Goal: Task Accomplishment & Management: Use online tool/utility

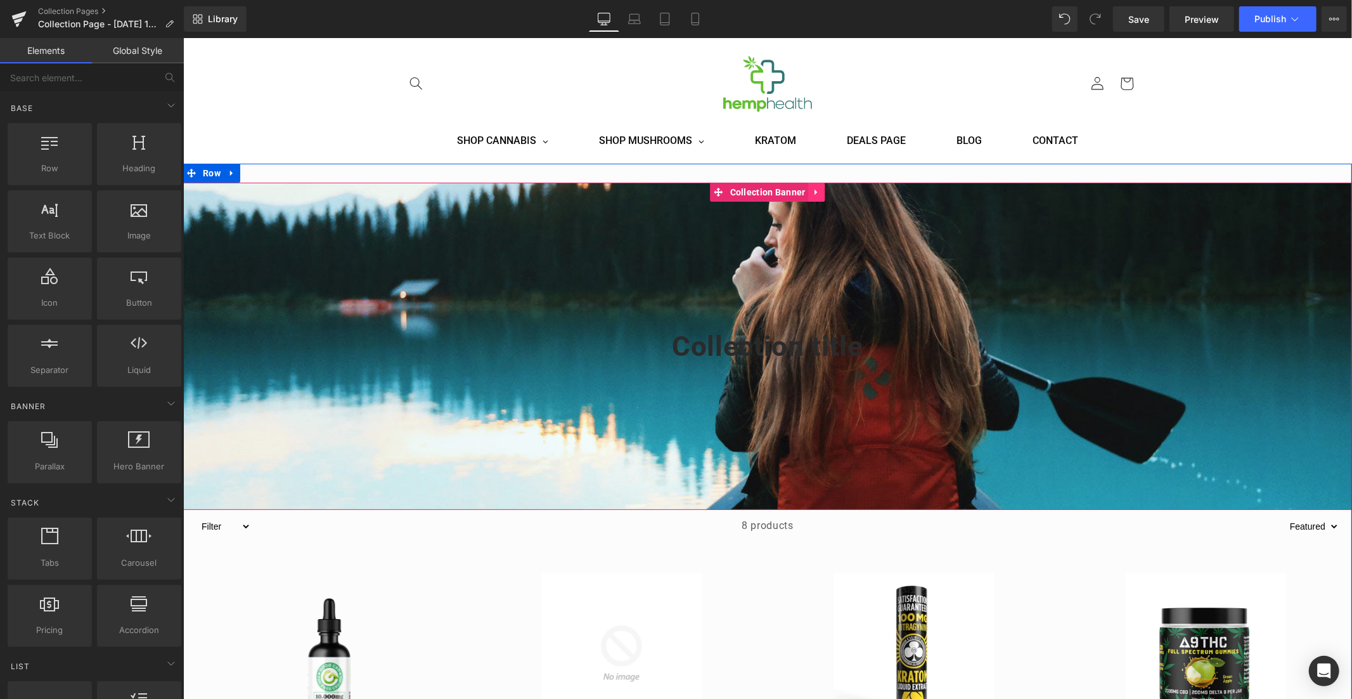
click at [813, 193] on icon at bounding box center [816, 192] width 9 height 10
click at [820, 190] on icon at bounding box center [824, 191] width 9 height 9
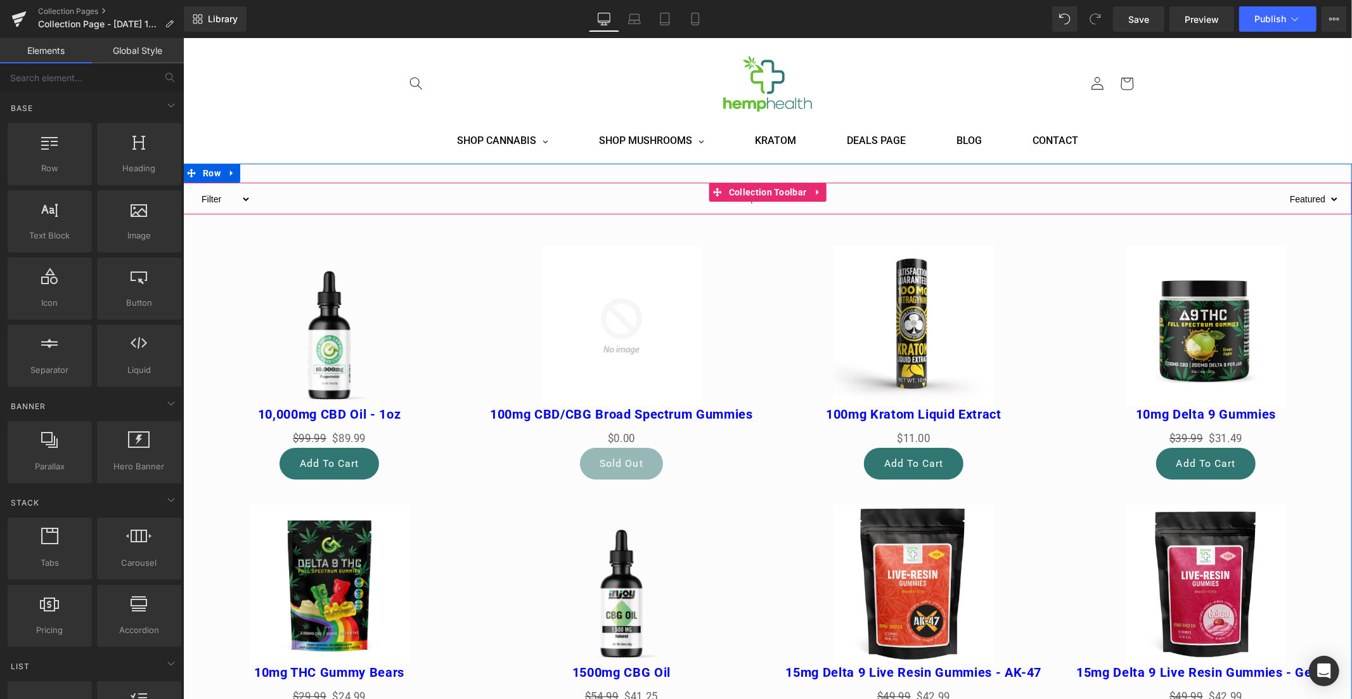
click at [820, 190] on link at bounding box center [817, 191] width 16 height 19
click at [821, 190] on icon at bounding box center [825, 192] width 9 height 10
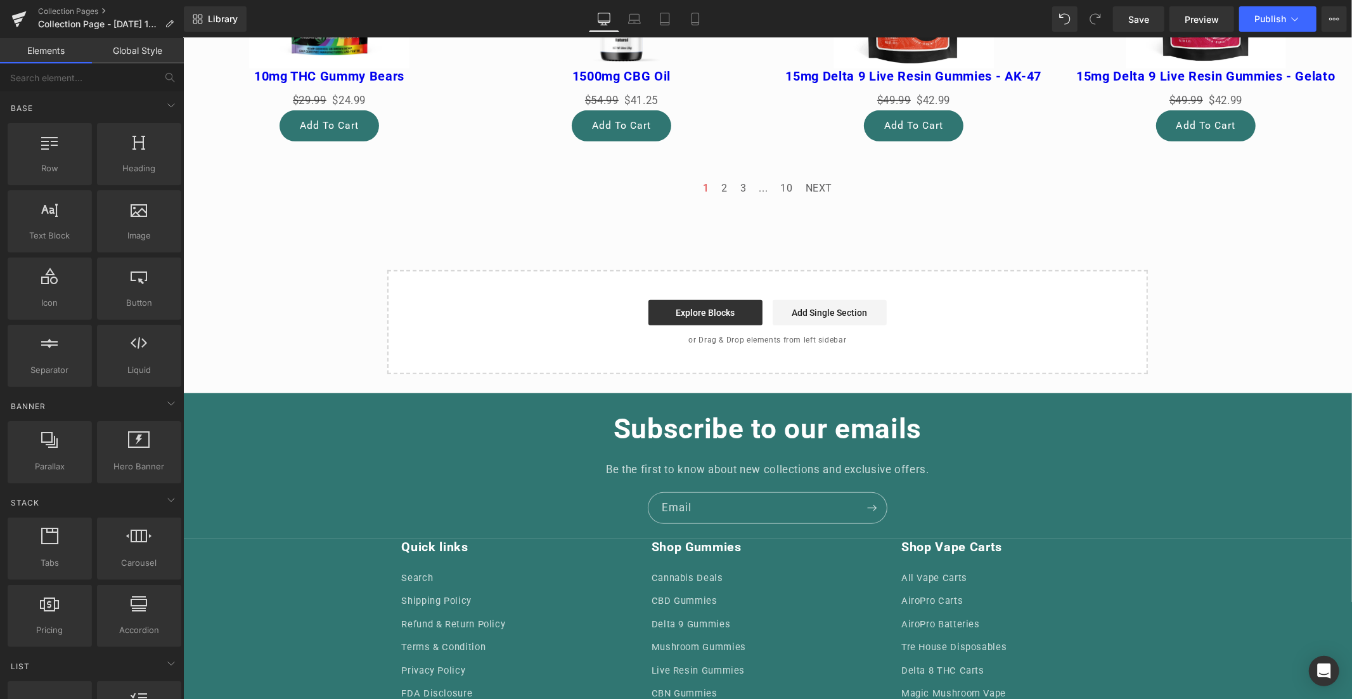
scroll to position [577, 0]
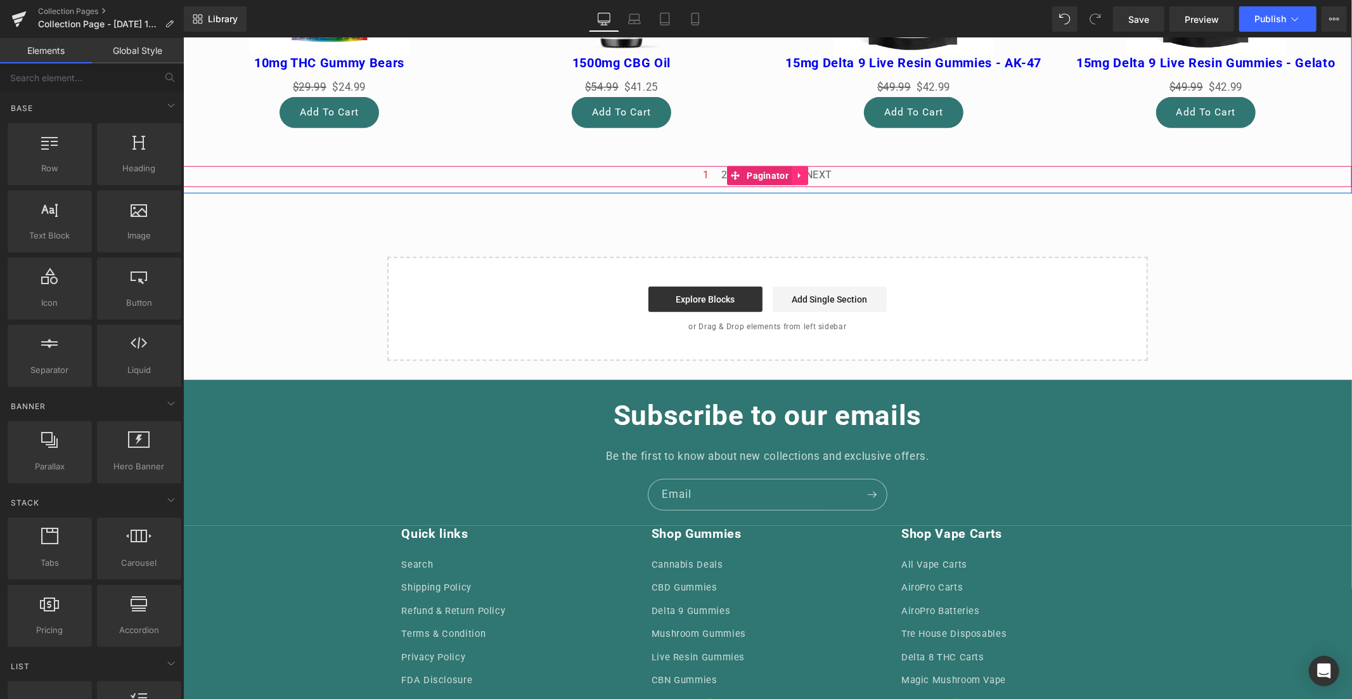
click at [798, 174] on icon at bounding box center [799, 176] width 9 height 10
click at [803, 173] on icon at bounding box center [807, 175] width 9 height 9
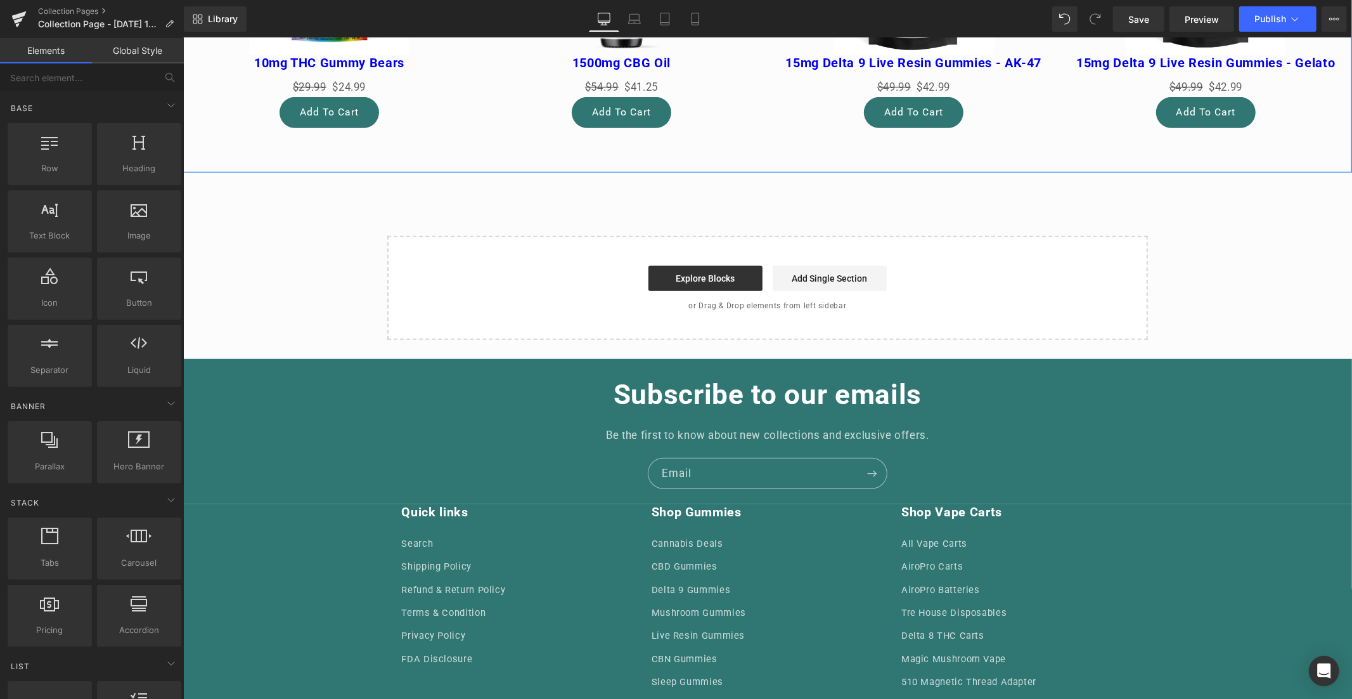
scroll to position [0, 0]
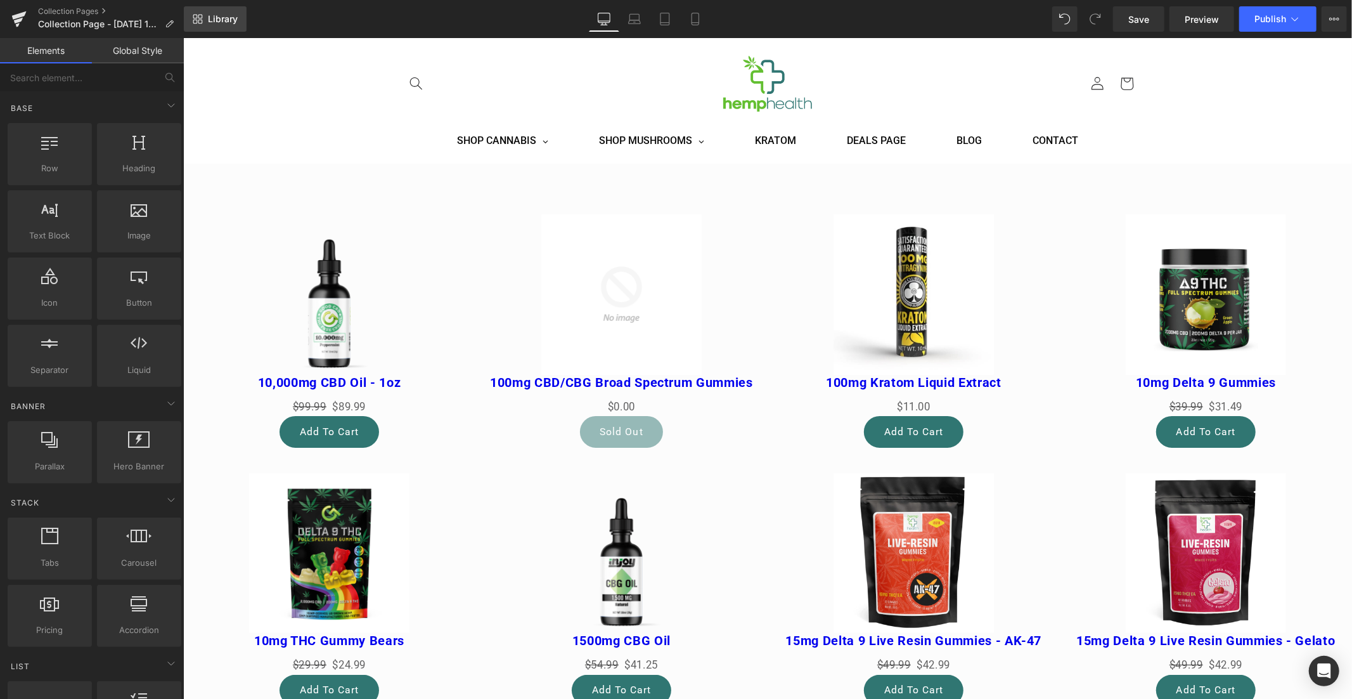
click at [238, 20] on link "Library" at bounding box center [215, 18] width 63 height 25
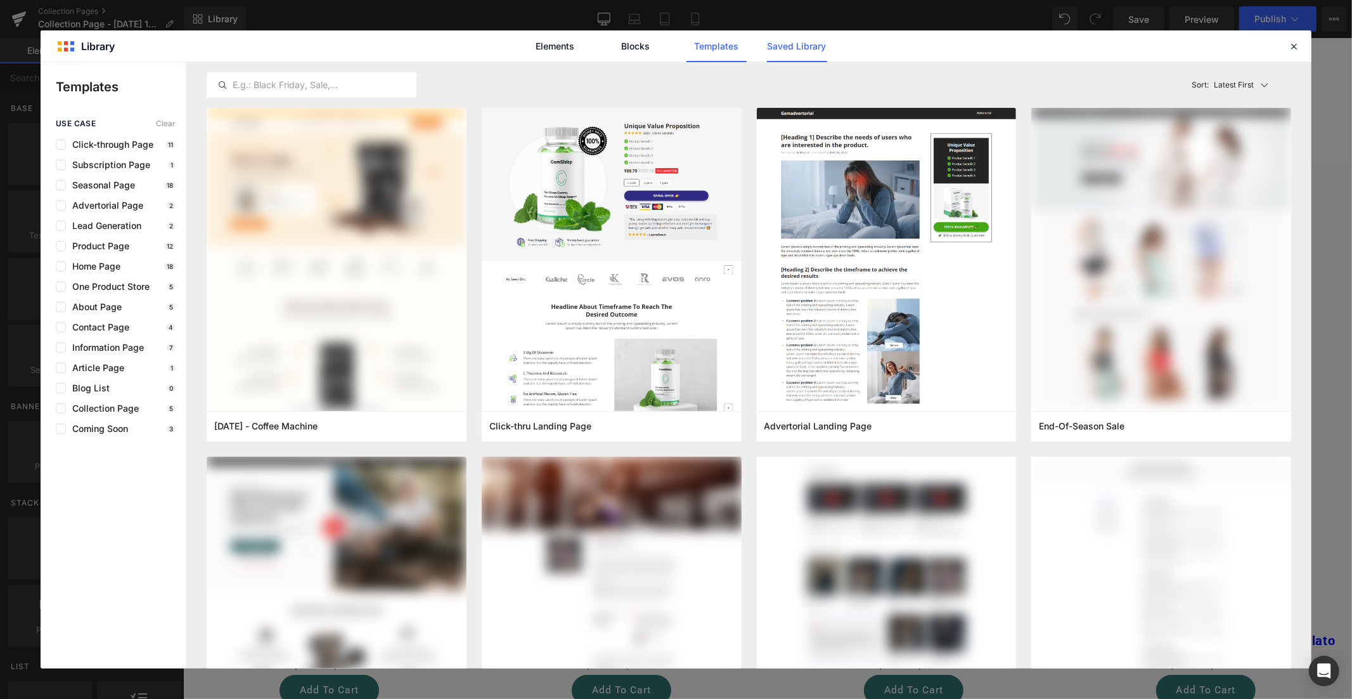
click at [805, 51] on link "Saved Library" at bounding box center [797, 46] width 60 height 32
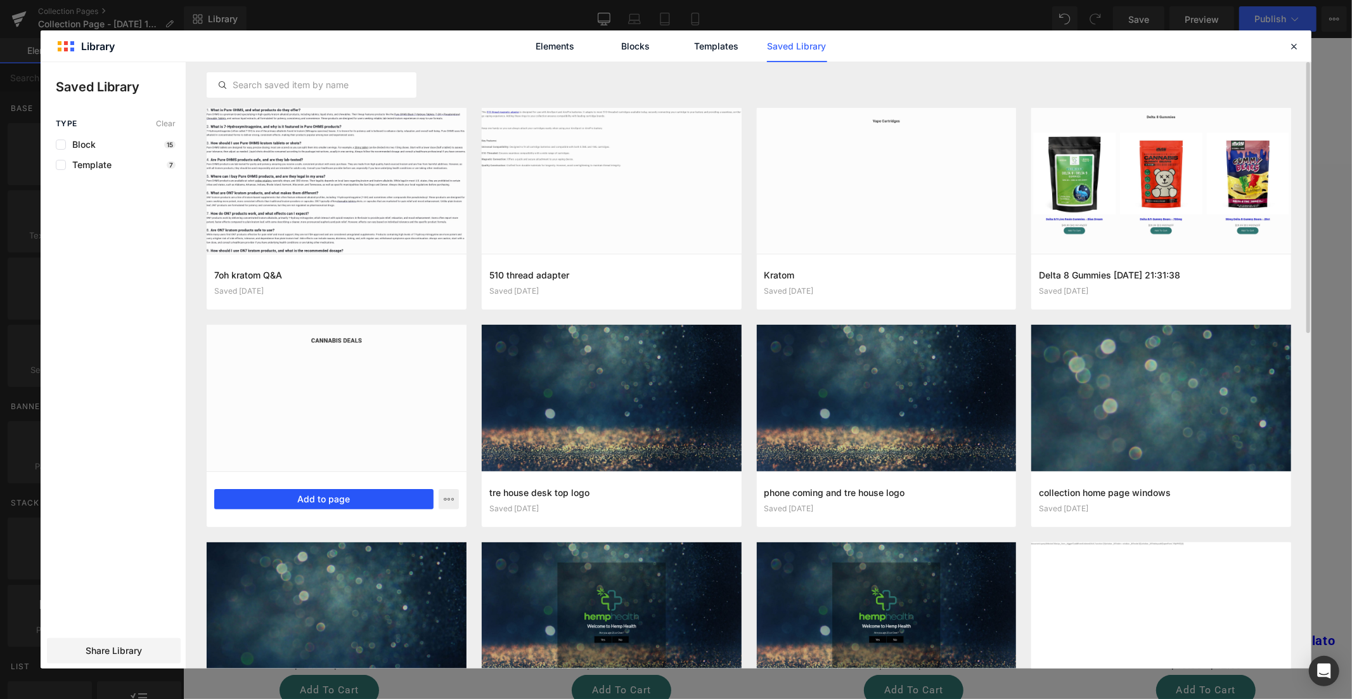
click at [340, 498] on button "Add to page" at bounding box center [323, 499] width 219 height 20
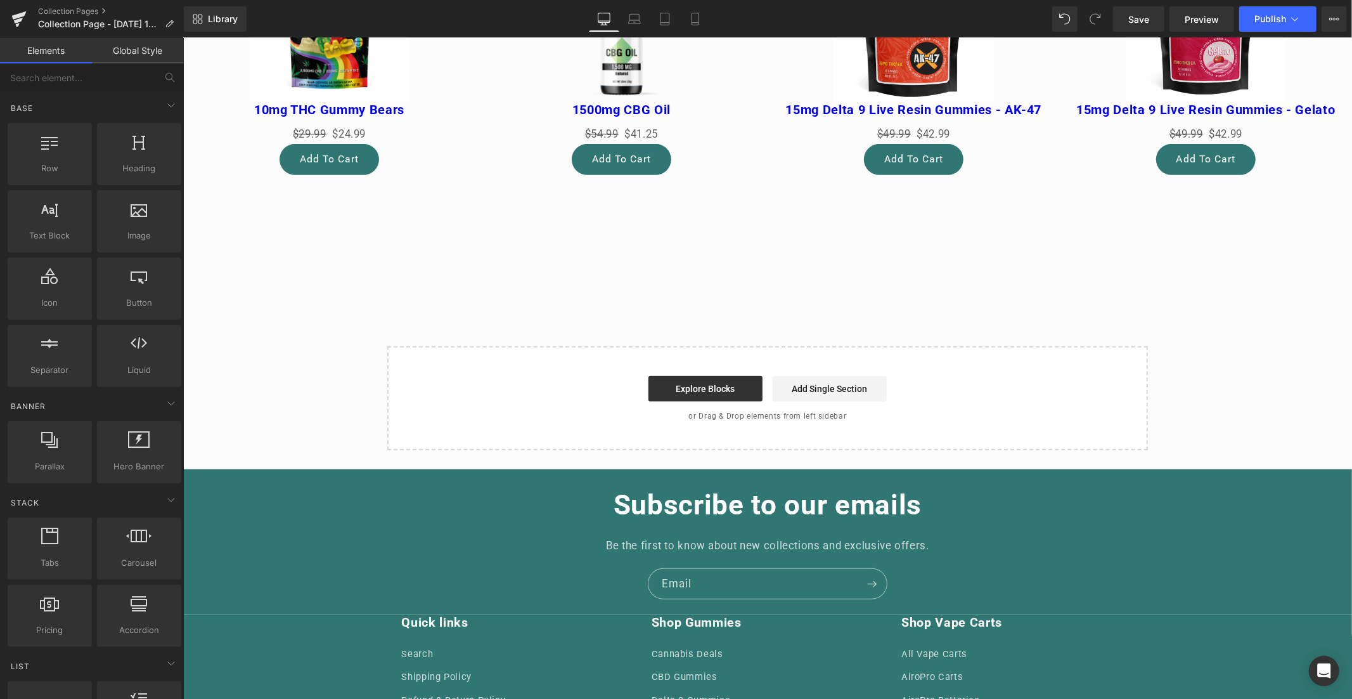
scroll to position [647, 0]
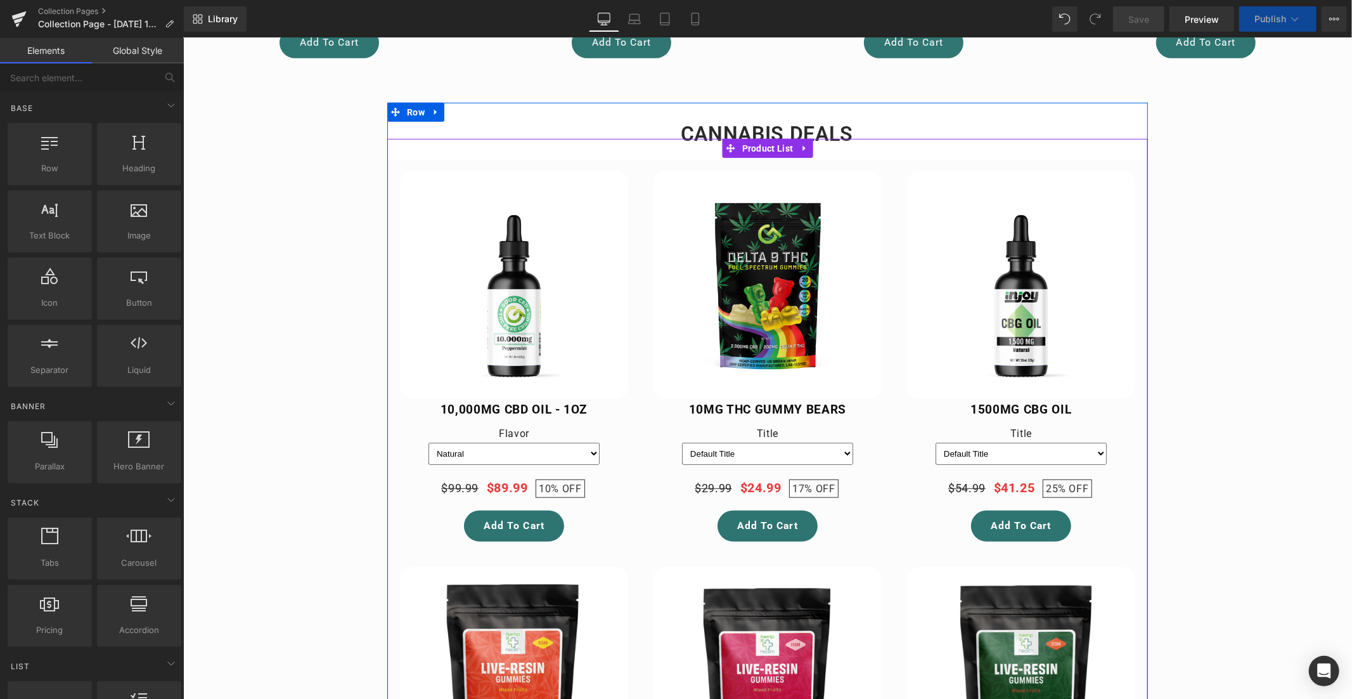
select select "[PERSON_NAME]"
click at [804, 145] on icon at bounding box center [803, 148] width 9 height 10
click at [808, 145] on icon at bounding box center [812, 147] width 9 height 9
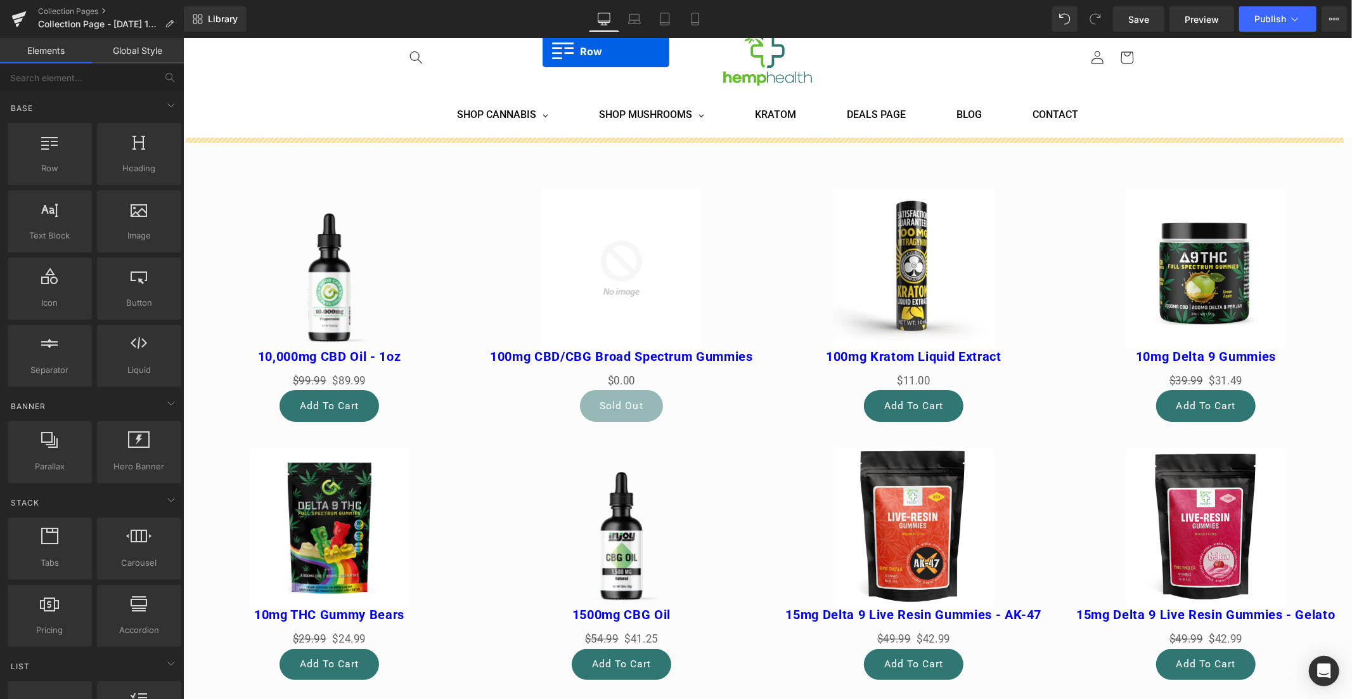
scroll to position [0, 0]
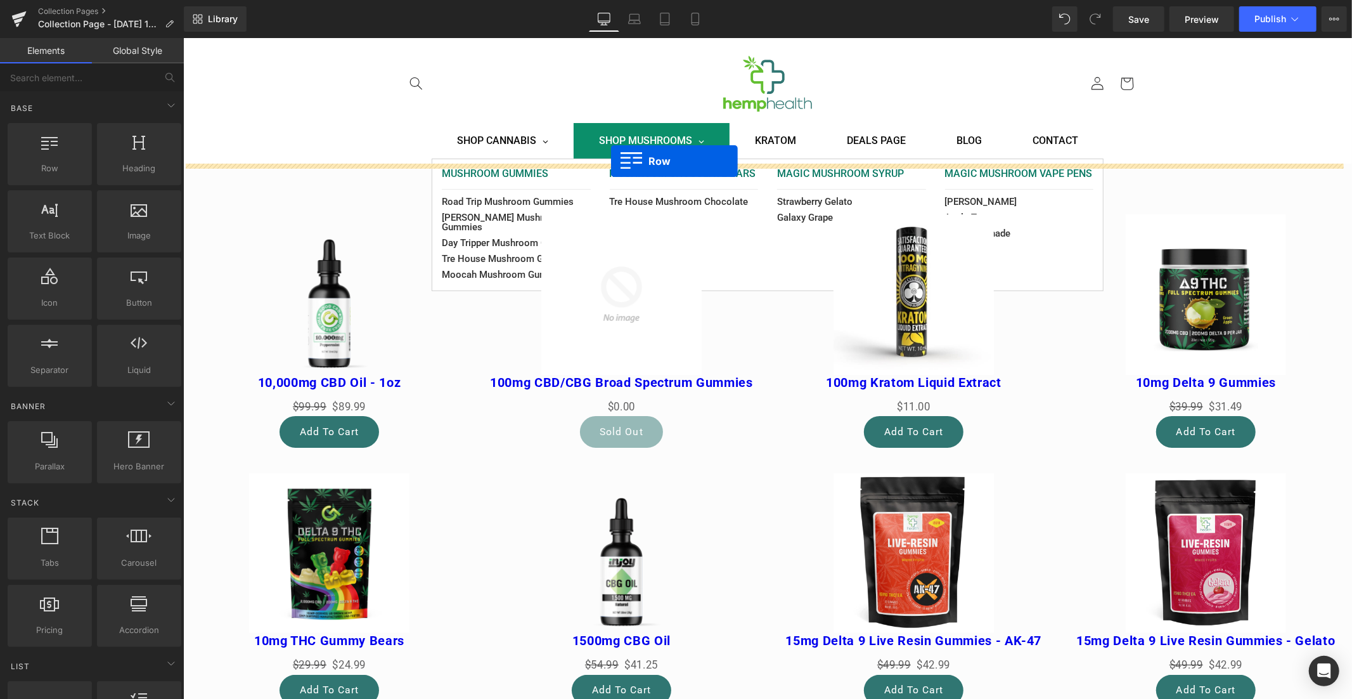
drag, startPoint x: 387, startPoint y: 109, endPoint x: 610, endPoint y: 160, distance: 229.0
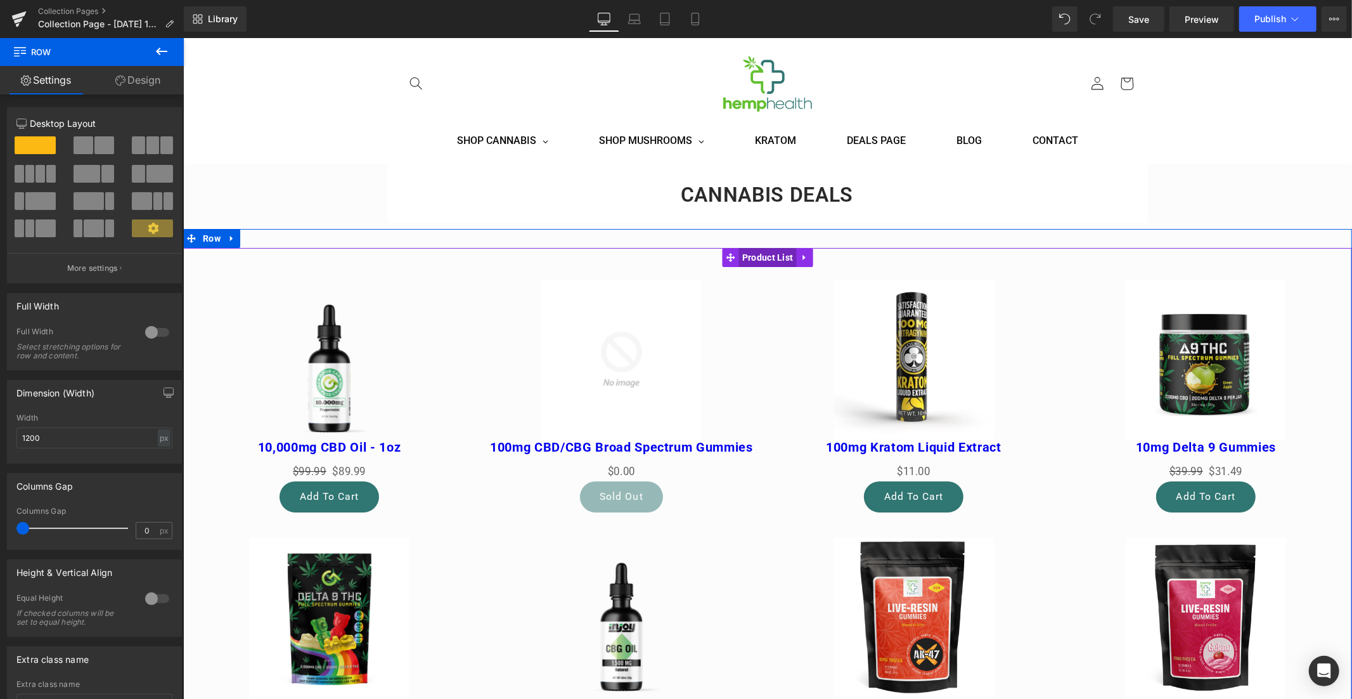
click at [761, 257] on span "Product List" at bounding box center [767, 256] width 58 height 19
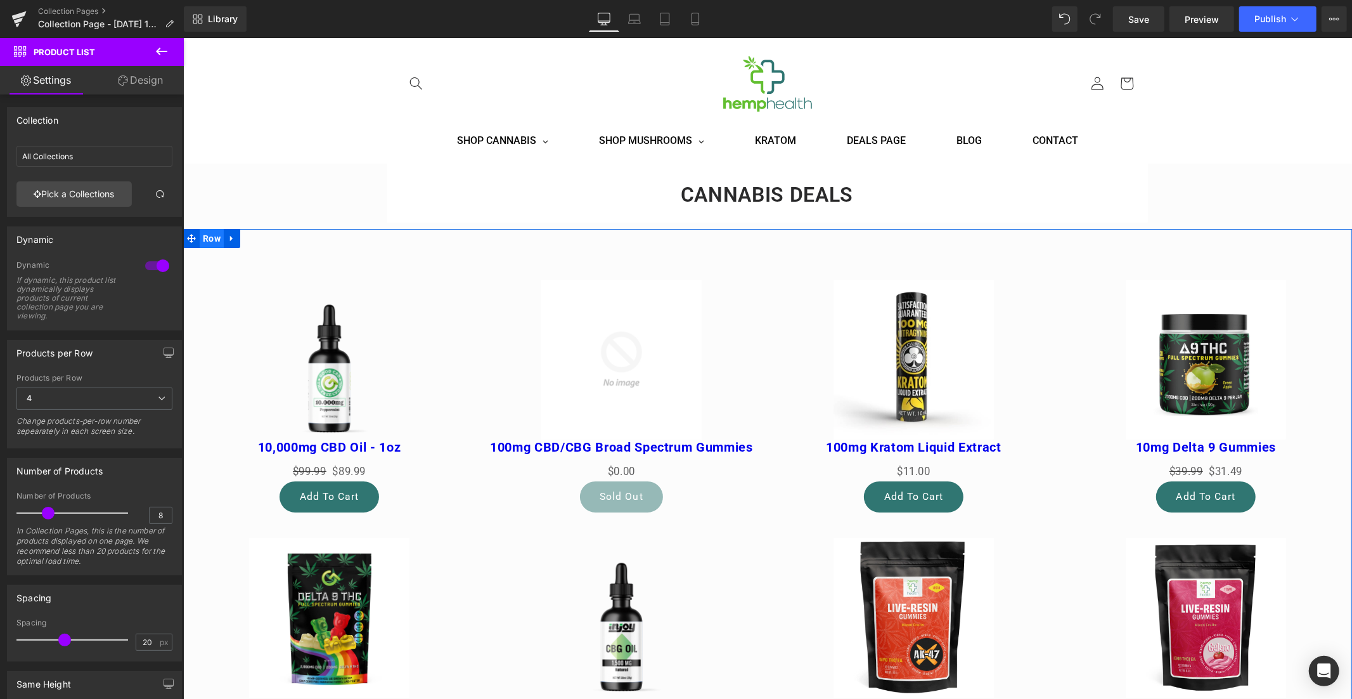
click at [210, 231] on span "Row" at bounding box center [211, 237] width 24 height 19
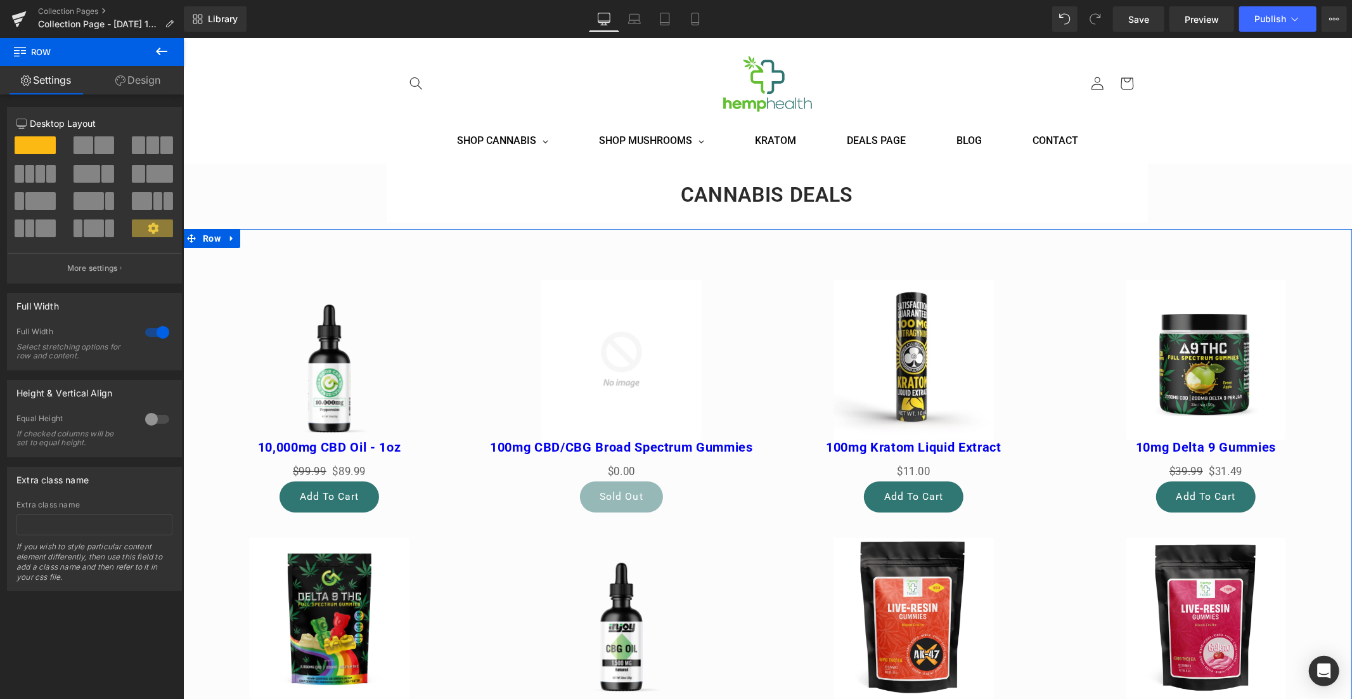
click at [161, 333] on div at bounding box center [157, 332] width 30 height 20
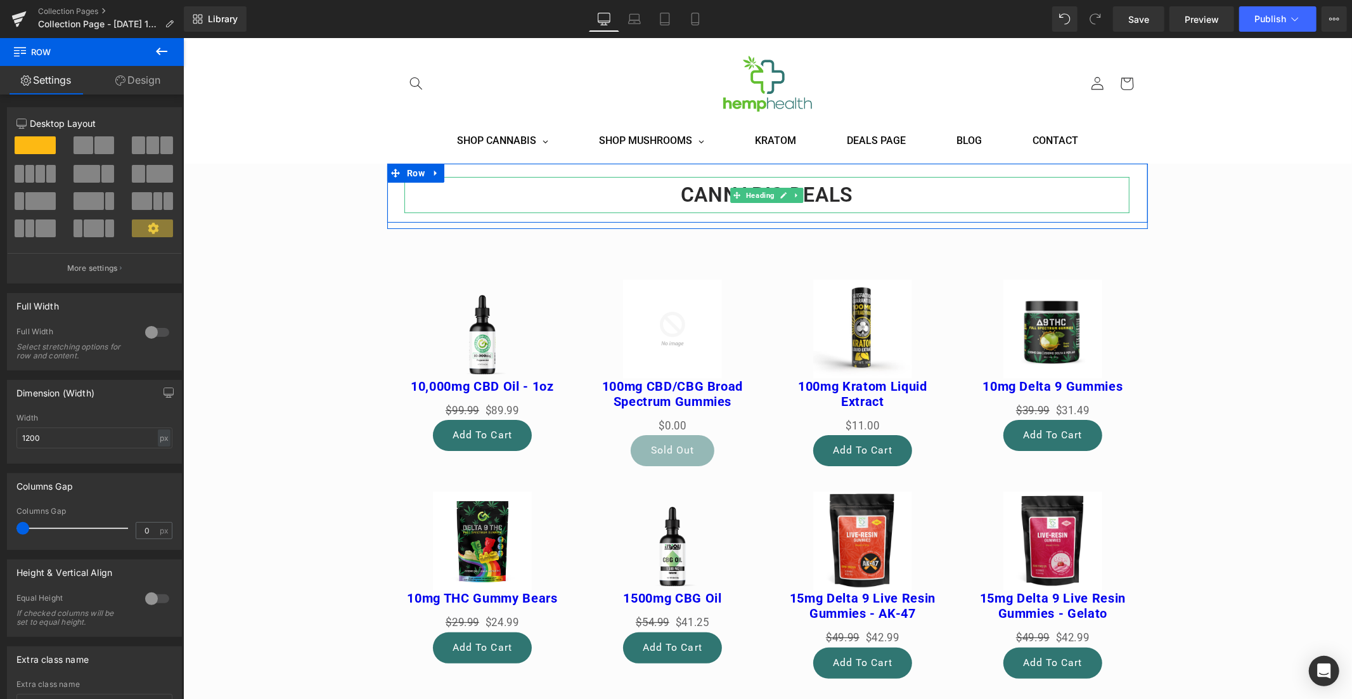
click at [820, 195] on h1 "CANNABIS DEALS" at bounding box center [766, 193] width 725 height 35
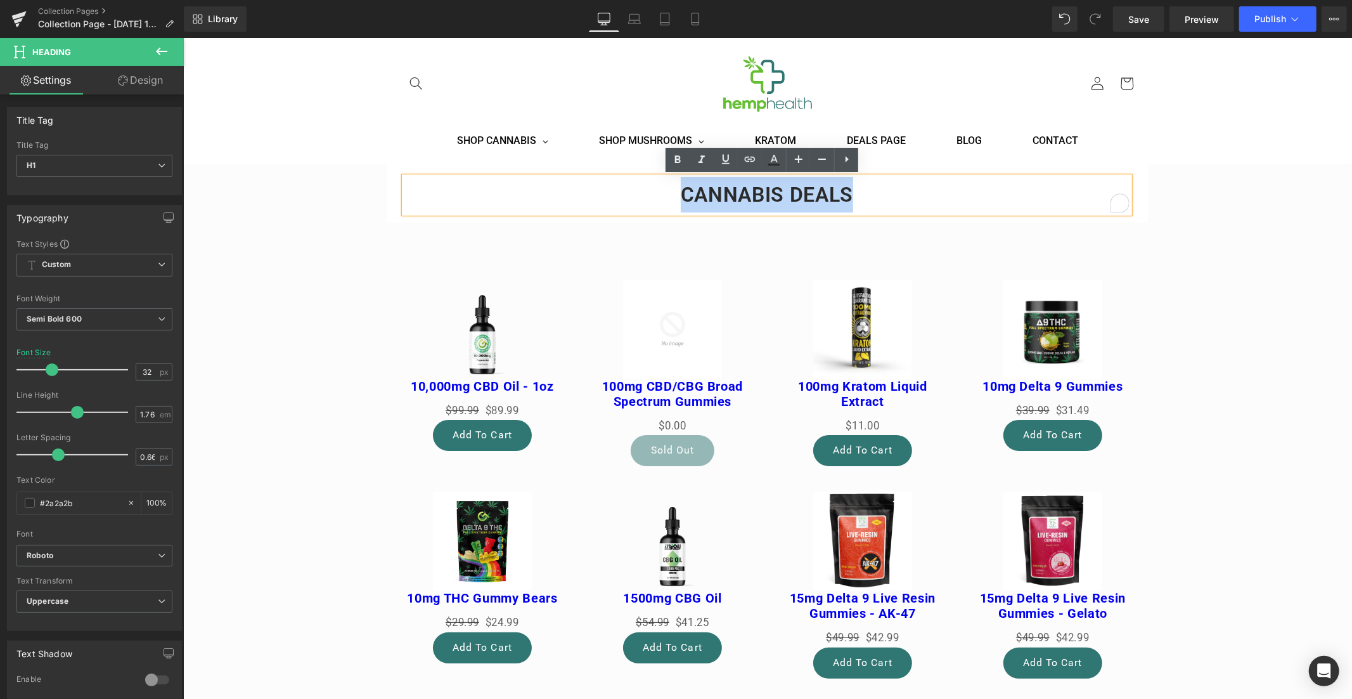
drag, startPoint x: 851, startPoint y: 195, endPoint x: 645, endPoint y: 195, distance: 206.0
click at [645, 195] on h1 "CANNABIS DEALS" at bounding box center [766, 193] width 725 height 35
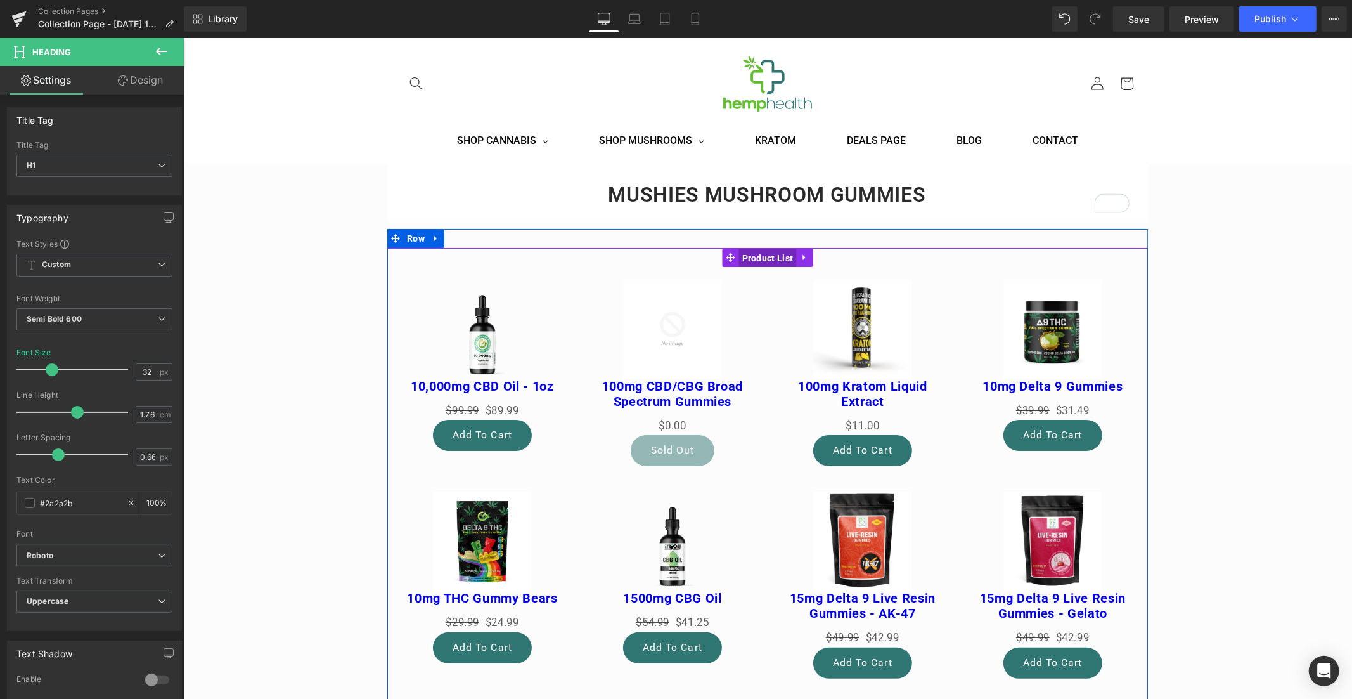
click at [760, 253] on span "Product List" at bounding box center [767, 257] width 58 height 19
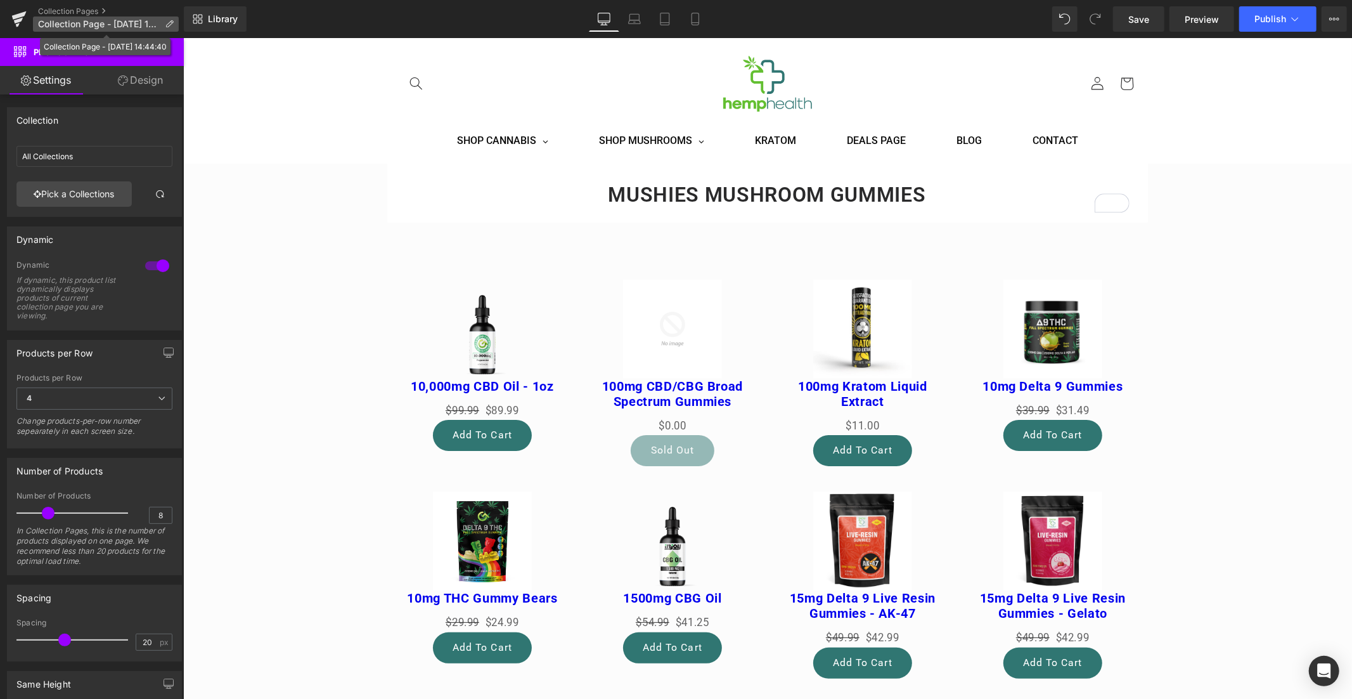
click at [123, 22] on span "Collection Page - [DATE] 14:44:40" at bounding box center [99, 24] width 122 height 10
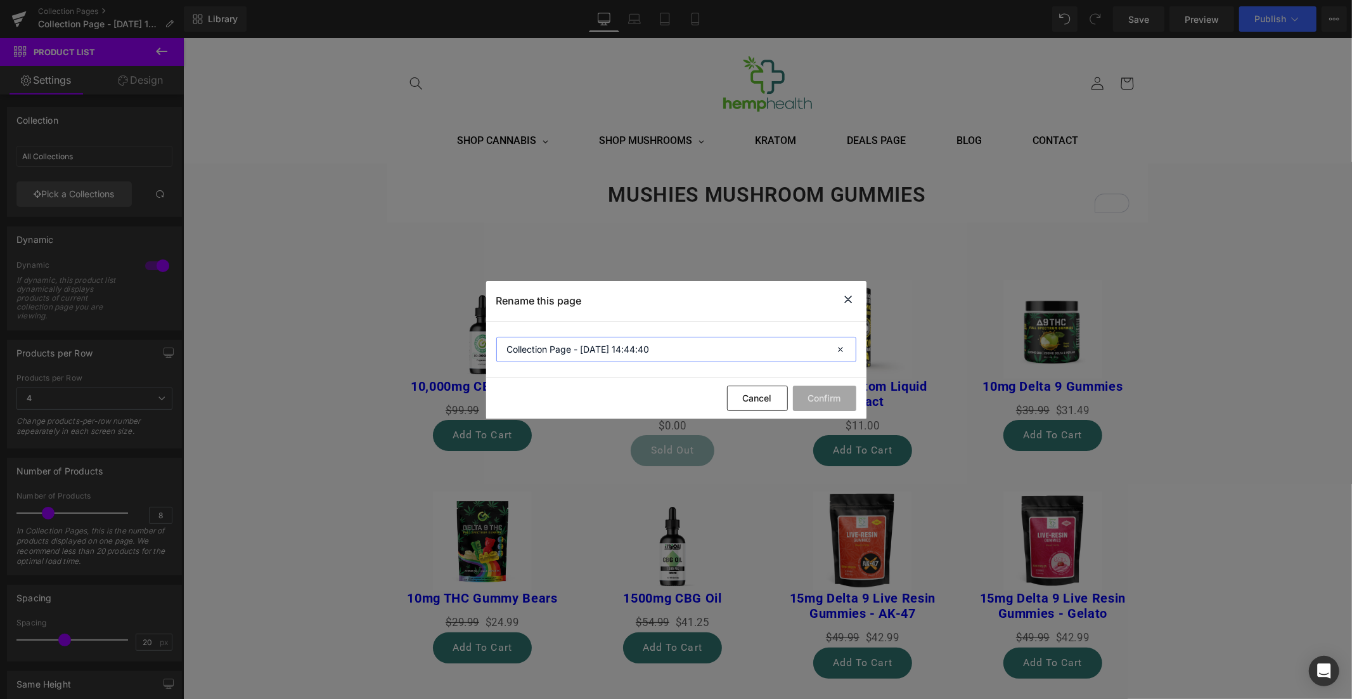
click at [572, 351] on input "Collection Page - [DATE] 14:44:40" at bounding box center [676, 349] width 360 height 25
type input "Mushies Mushroom Gummies"
click at [810, 395] on button "Confirm" at bounding box center [824, 397] width 63 height 25
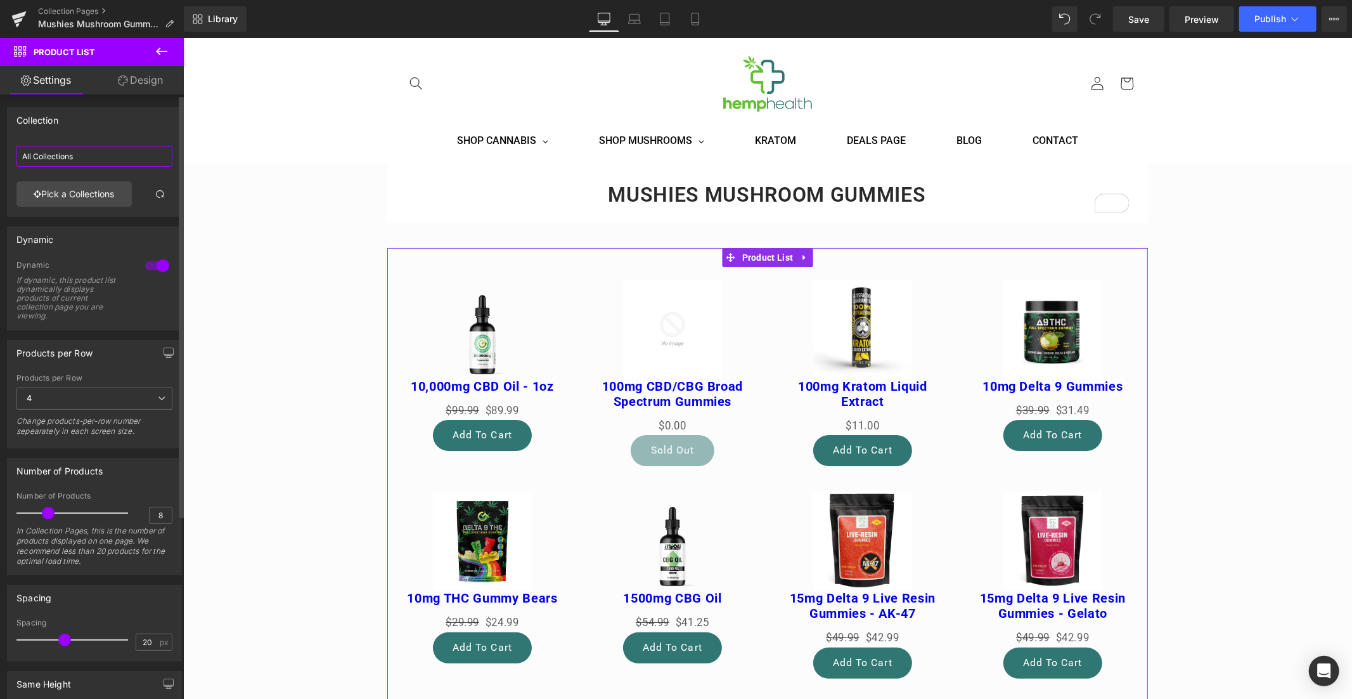
click at [90, 155] on input "All Collections" at bounding box center [94, 156] width 156 height 21
click at [68, 195] on link "Pick a Collections" at bounding box center [73, 193] width 115 height 25
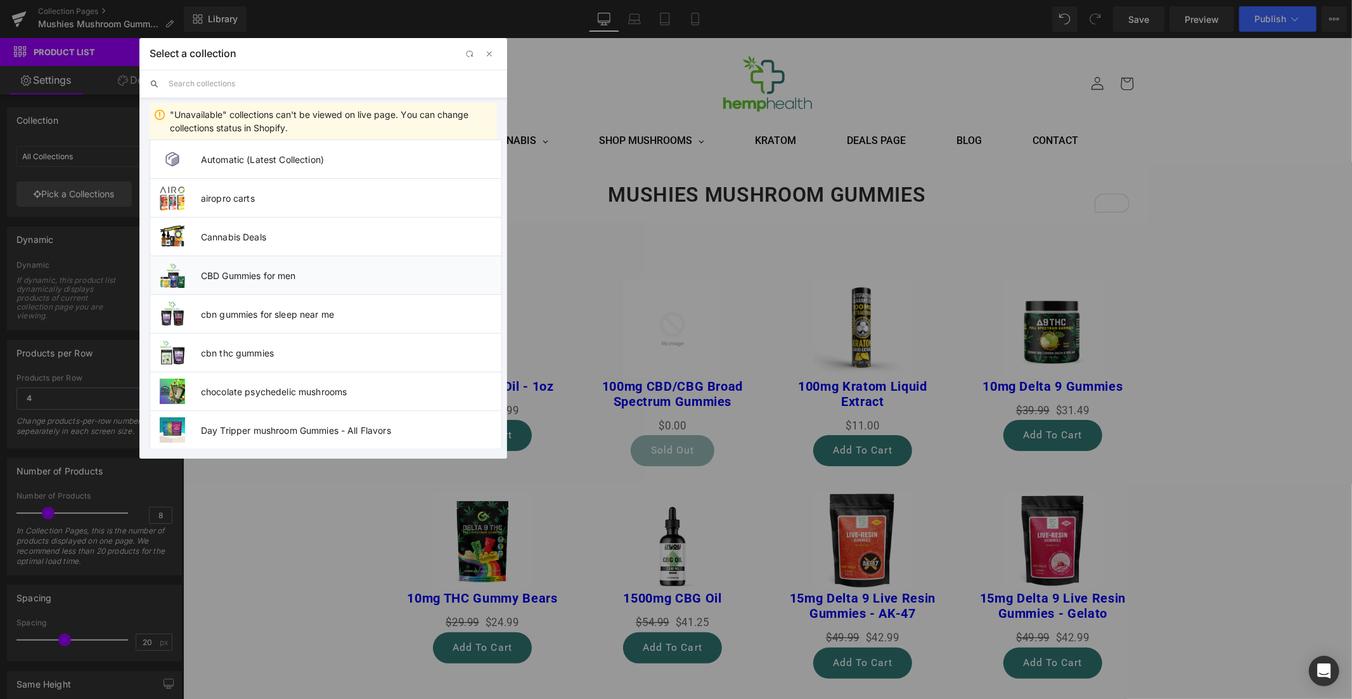
scroll to position [13, 0]
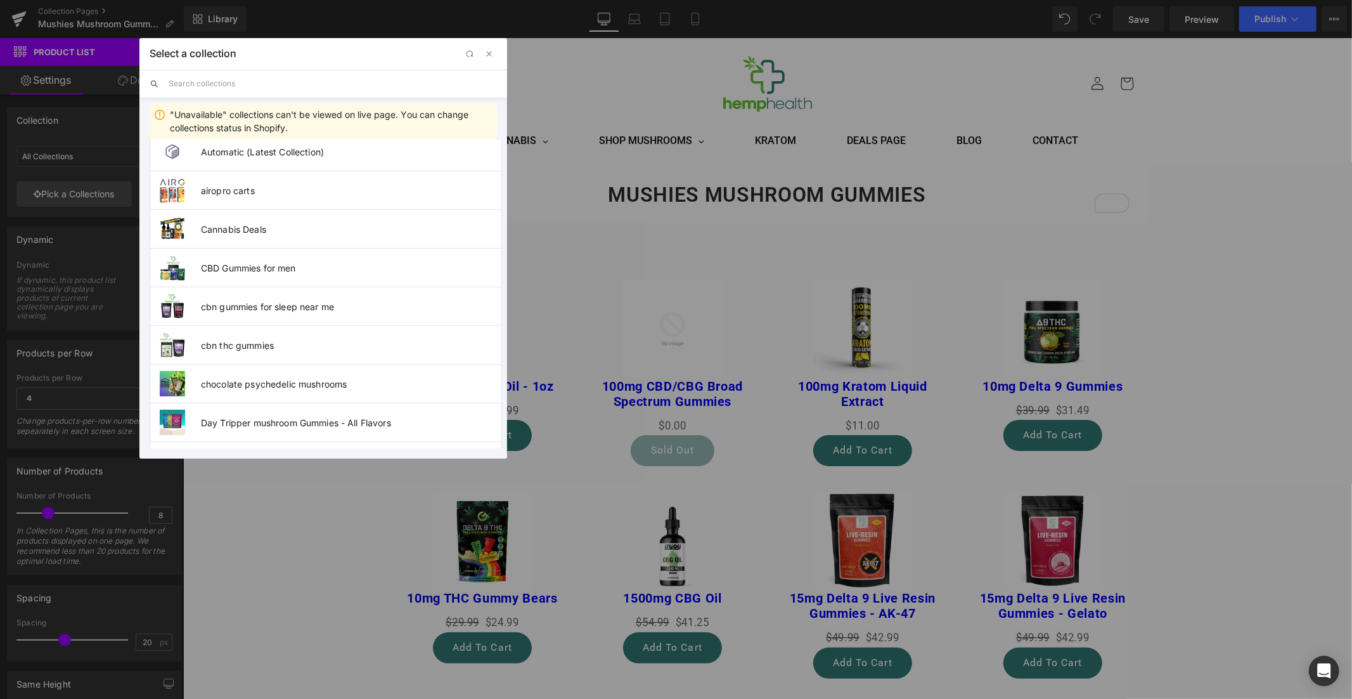
click at [216, 84] on input "text" at bounding box center [333, 84] width 328 height 28
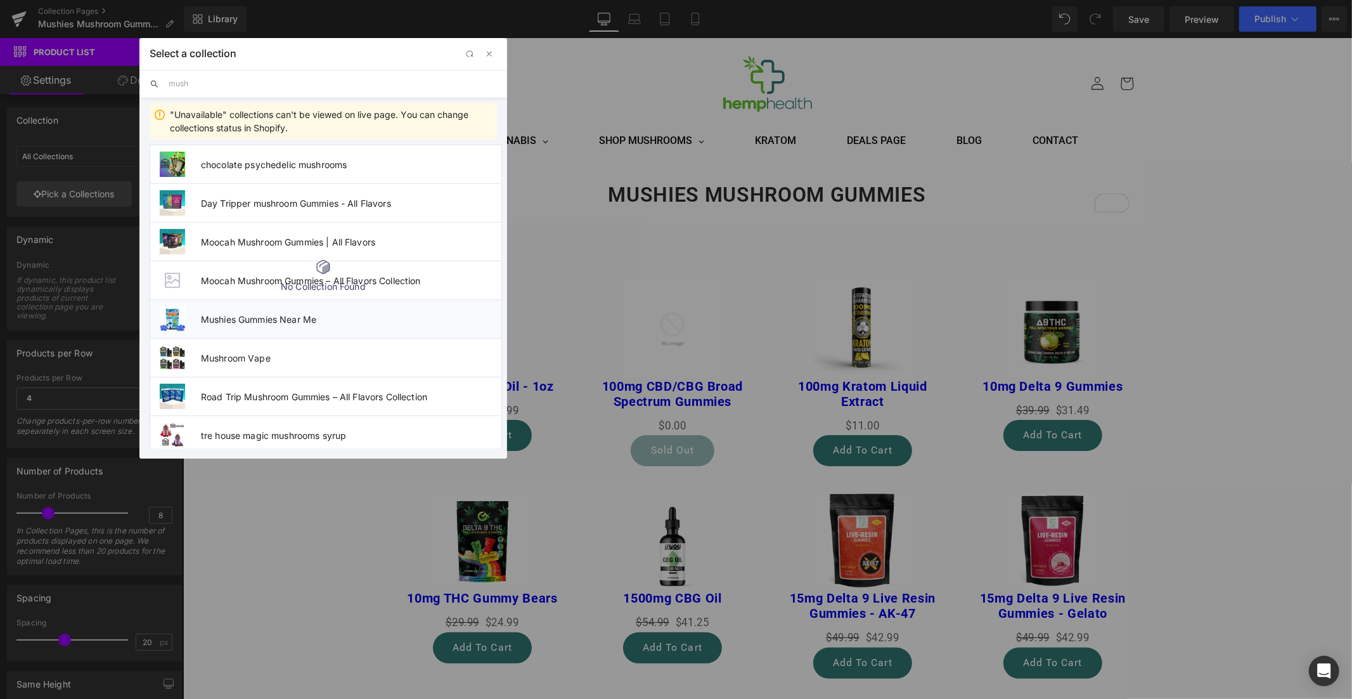
type input "mush"
click at [257, 314] on span "Mushies Gummies Near Me" at bounding box center [351, 319] width 300 height 11
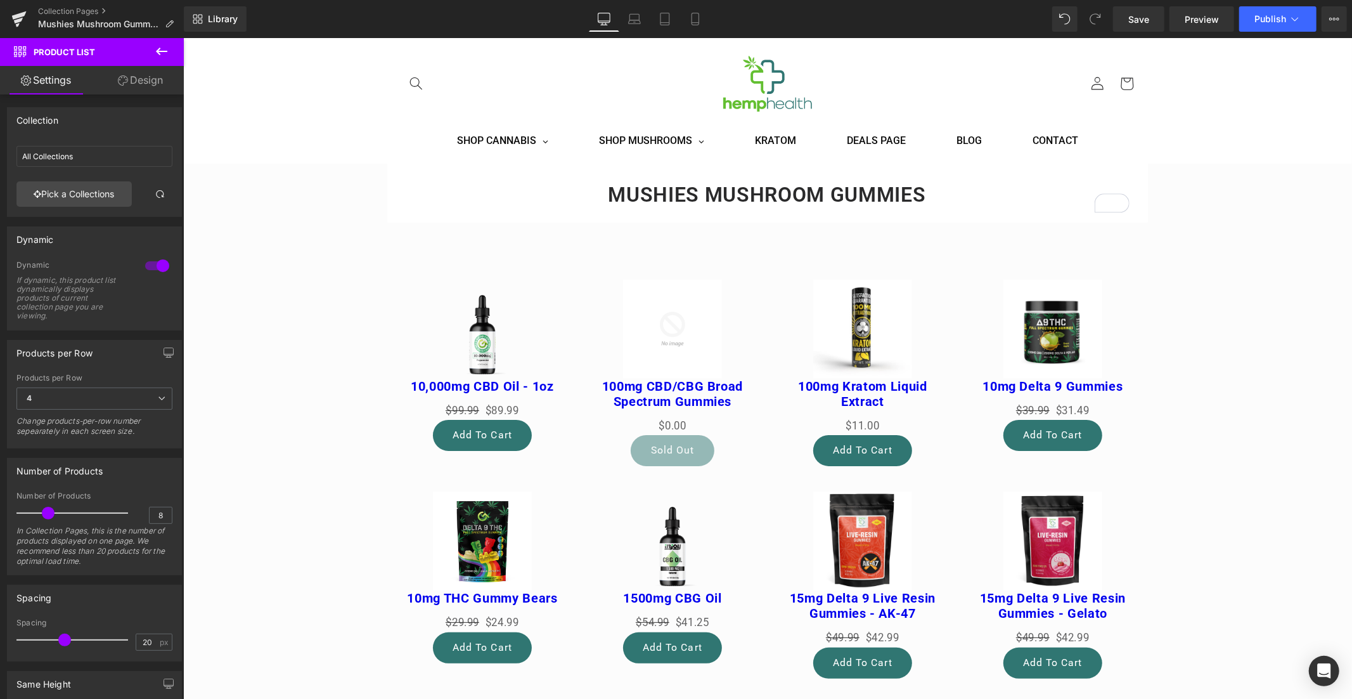
type input "Mushies Gummies Near Me"
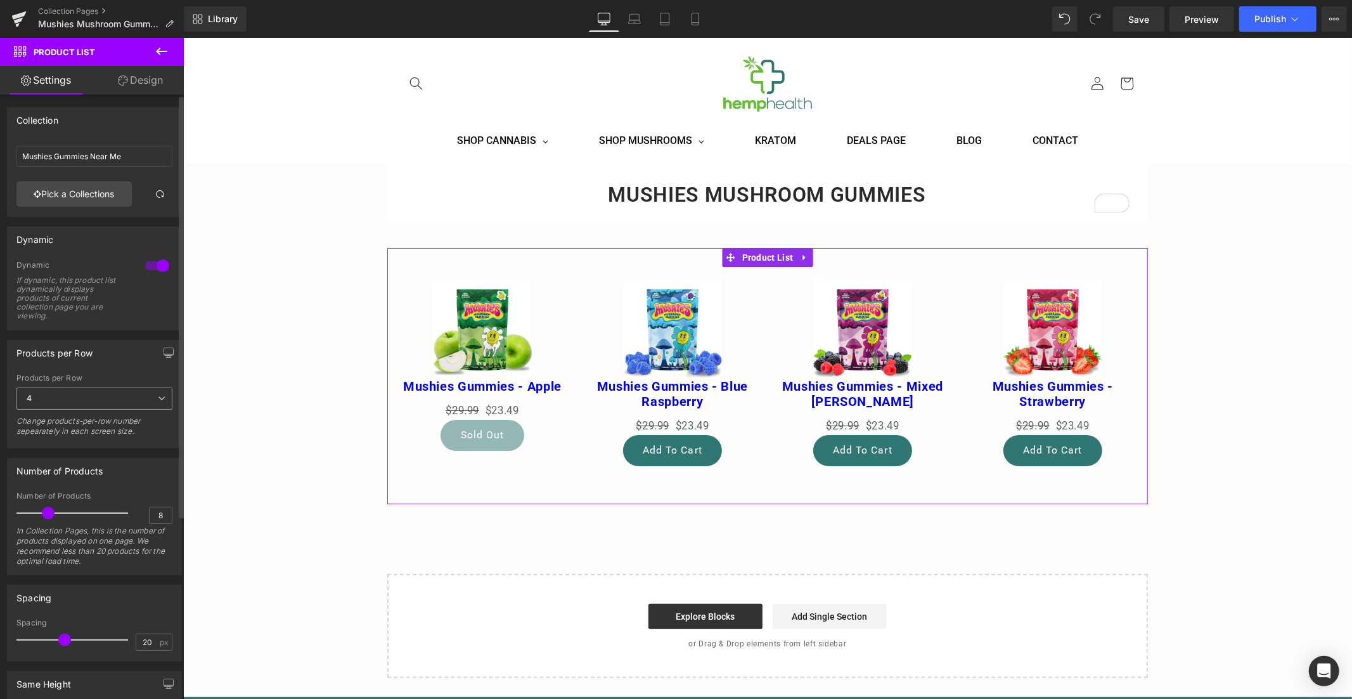
click at [157, 392] on span "4" at bounding box center [94, 398] width 156 height 22
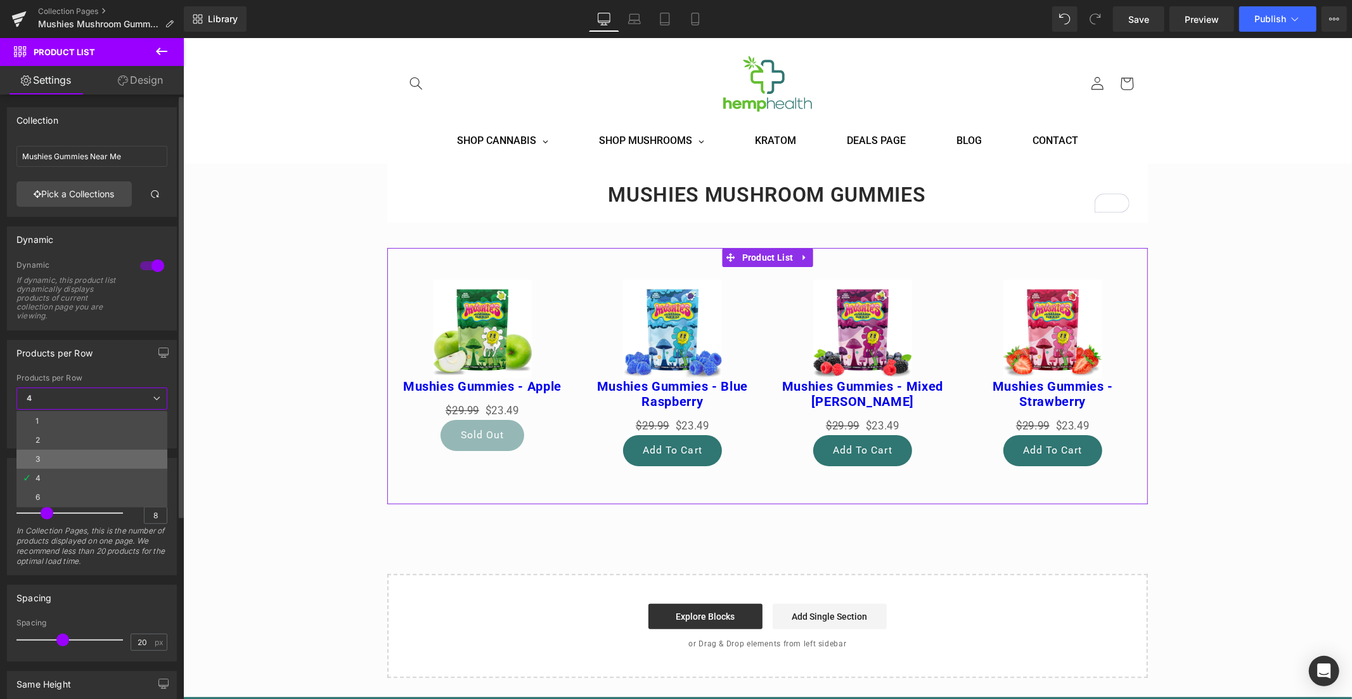
click at [52, 458] on li "3" at bounding box center [91, 458] width 151 height 19
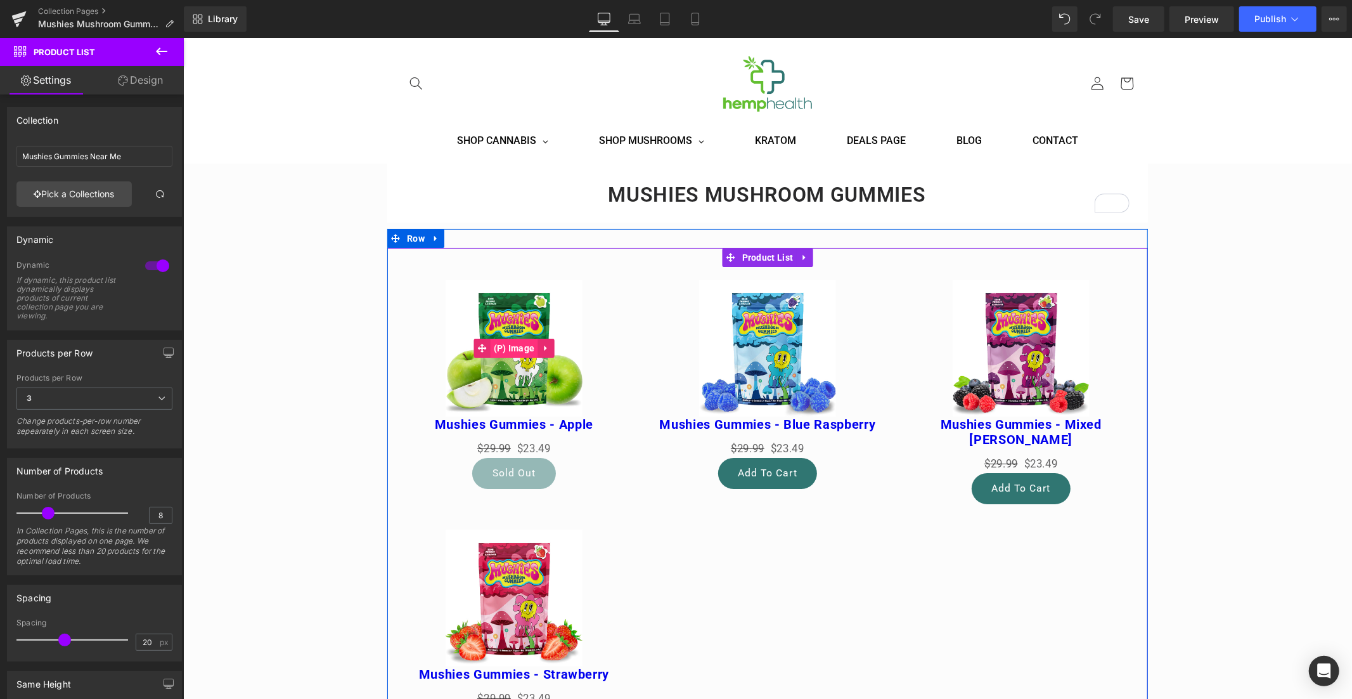
click at [513, 349] on span "(P) Image" at bounding box center [514, 347] width 48 height 19
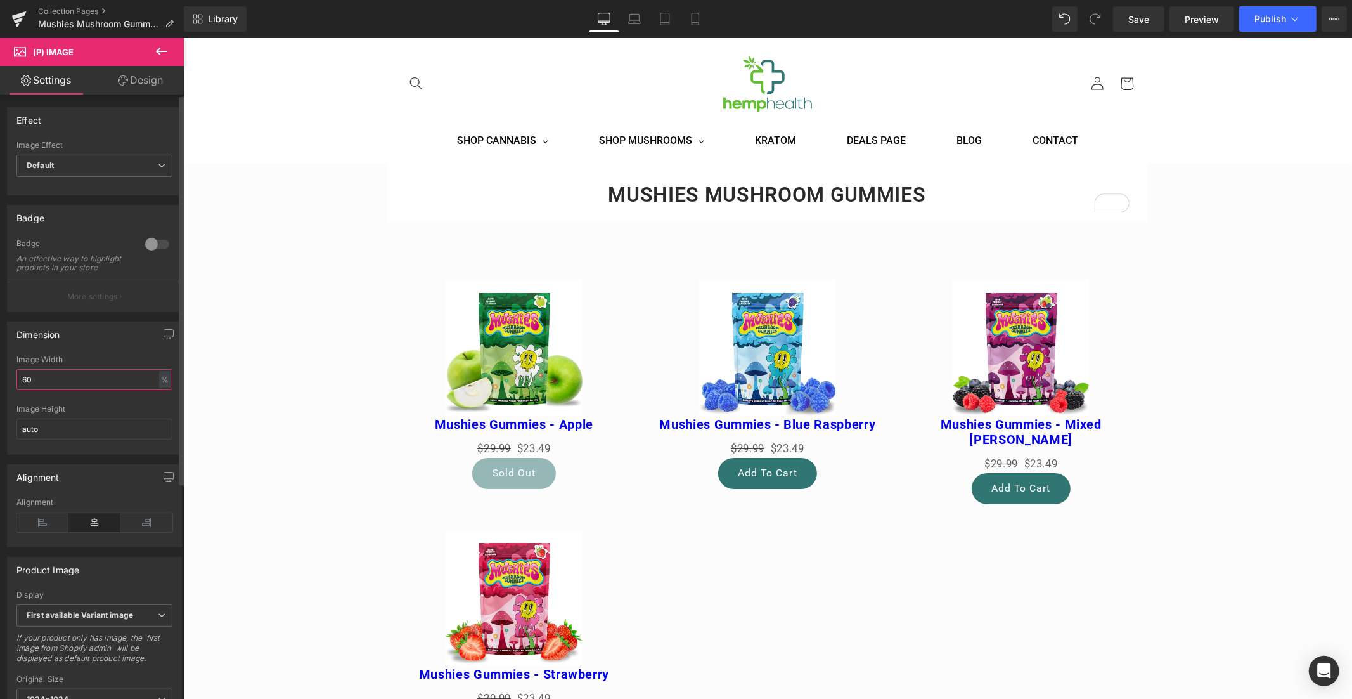
click at [46, 387] on input "60" at bounding box center [94, 379] width 156 height 21
type input "6"
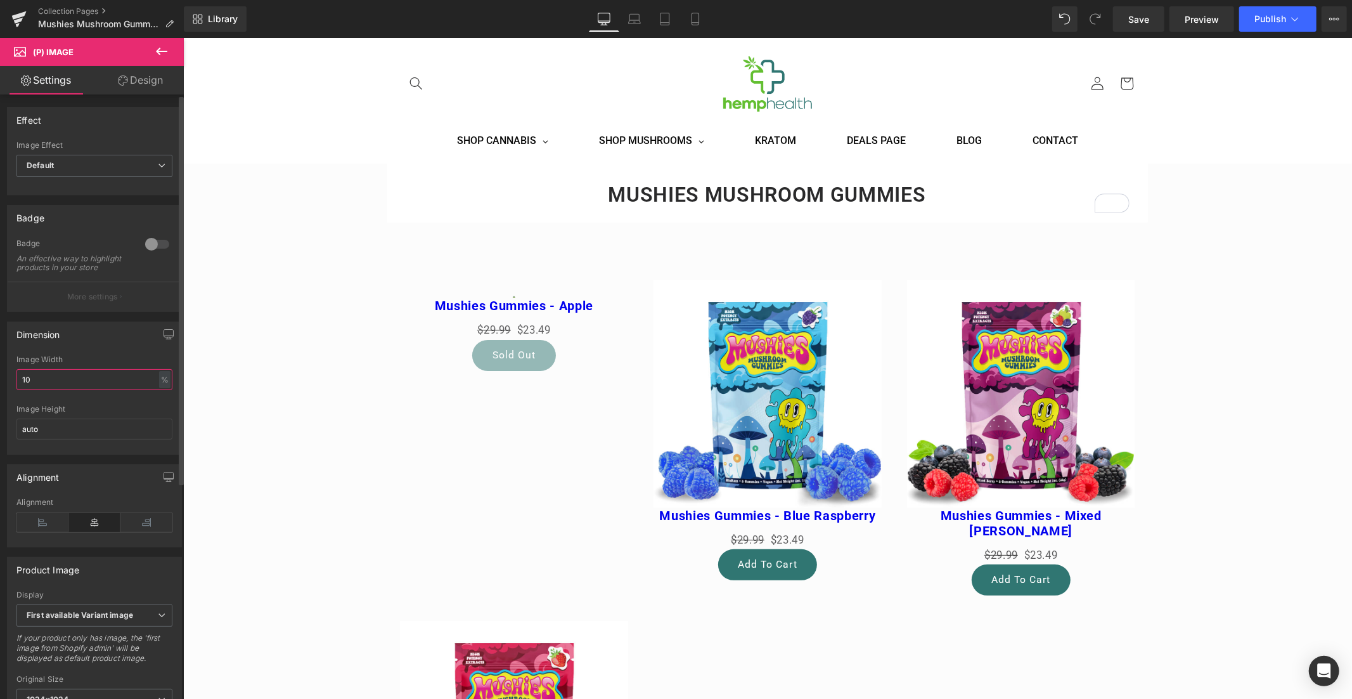
type input "100"
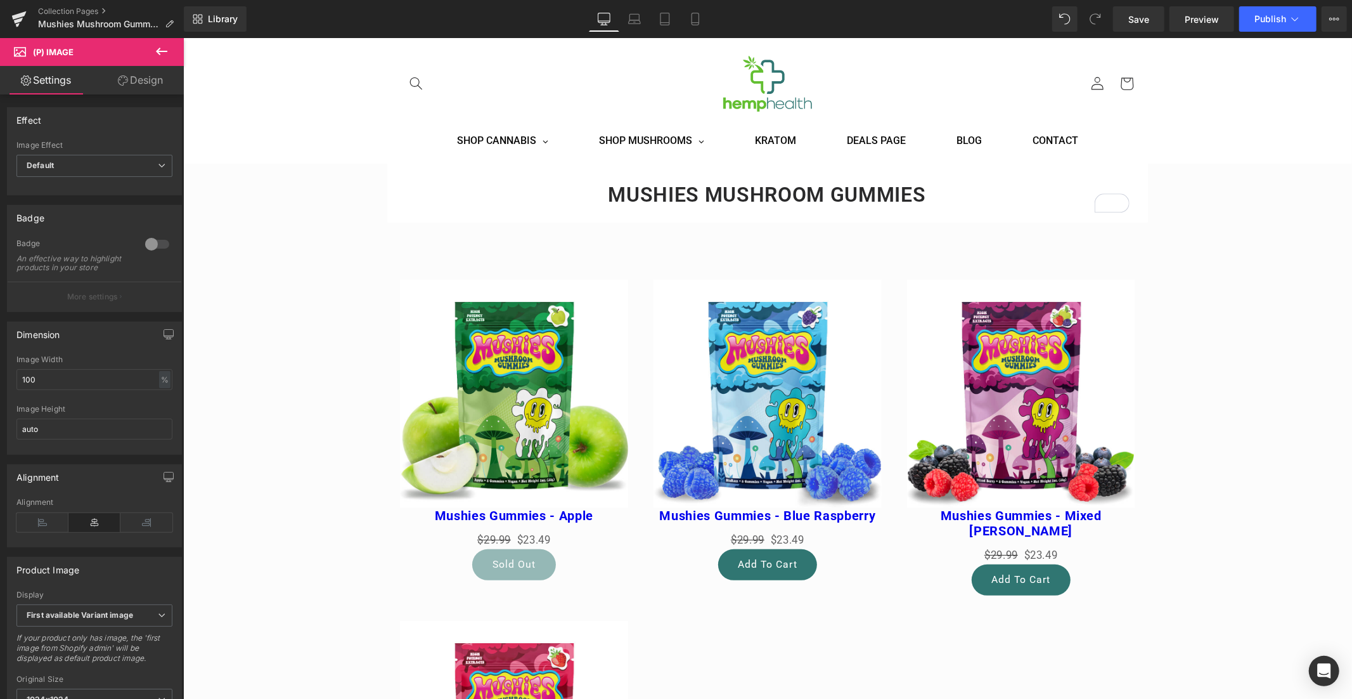
click at [1259, 229] on div "Mushies Mushroom Gummies Heading Row Row Sale Off (P) Image Mushies Gummies - A…" at bounding box center [767, 648] width 1169 height 970
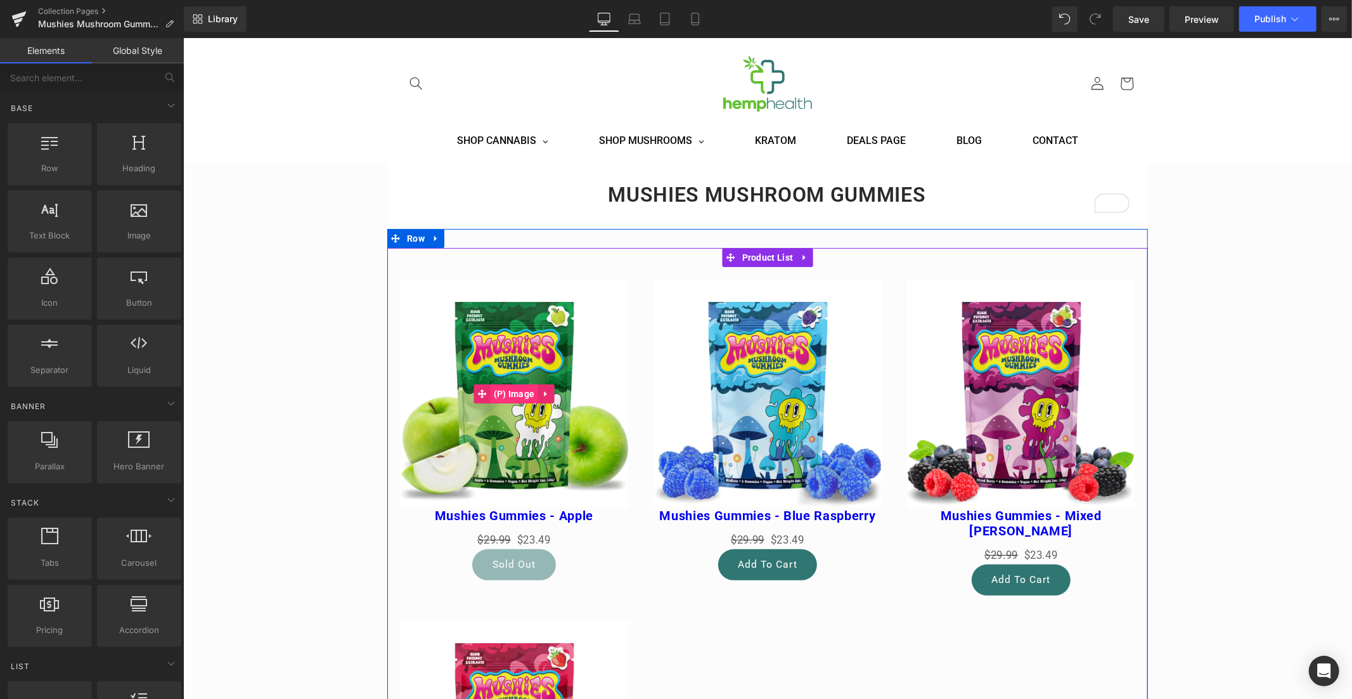
click at [513, 394] on span "(P) Image" at bounding box center [514, 392] width 48 height 19
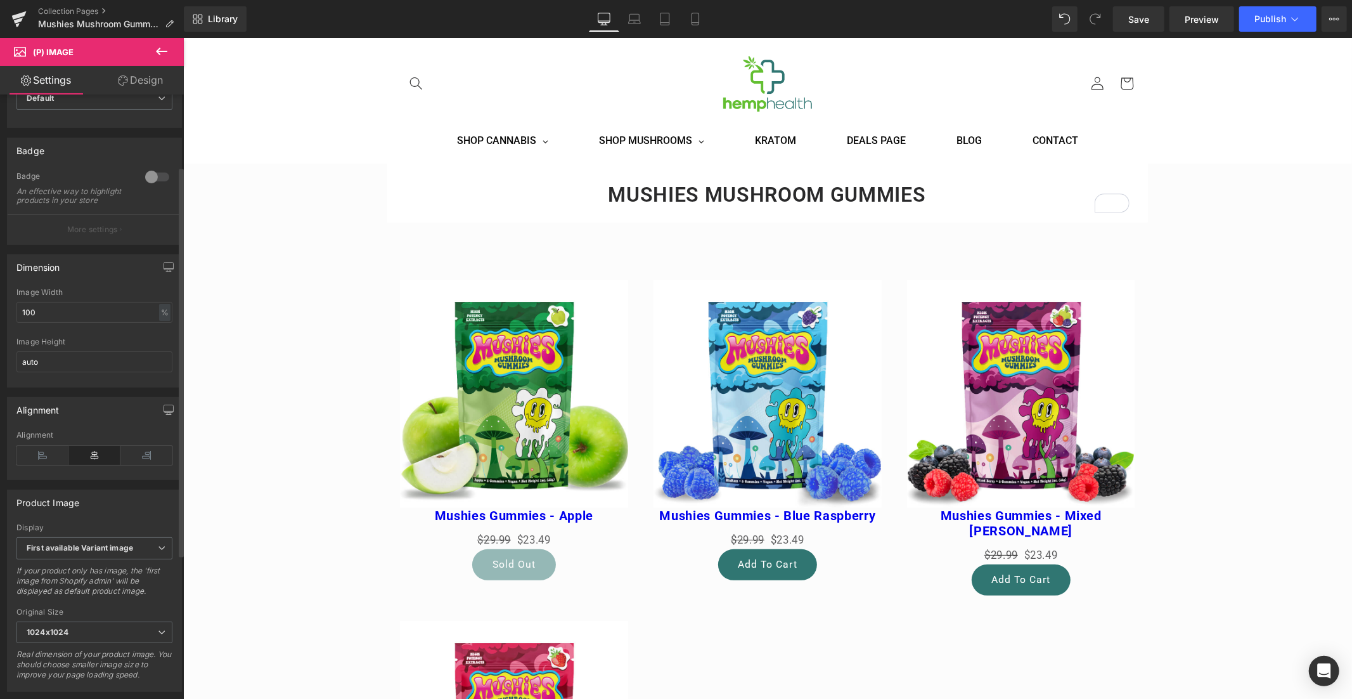
scroll to position [266, 0]
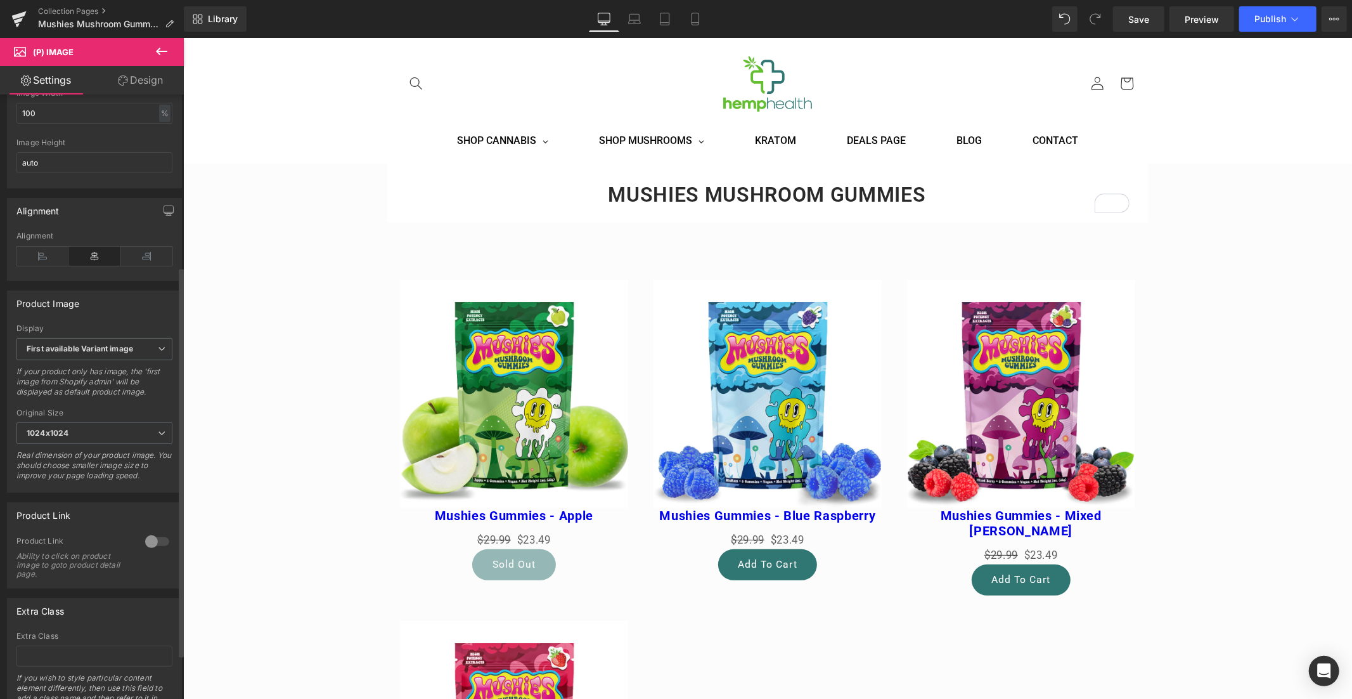
click at [150, 548] on div at bounding box center [157, 541] width 30 height 20
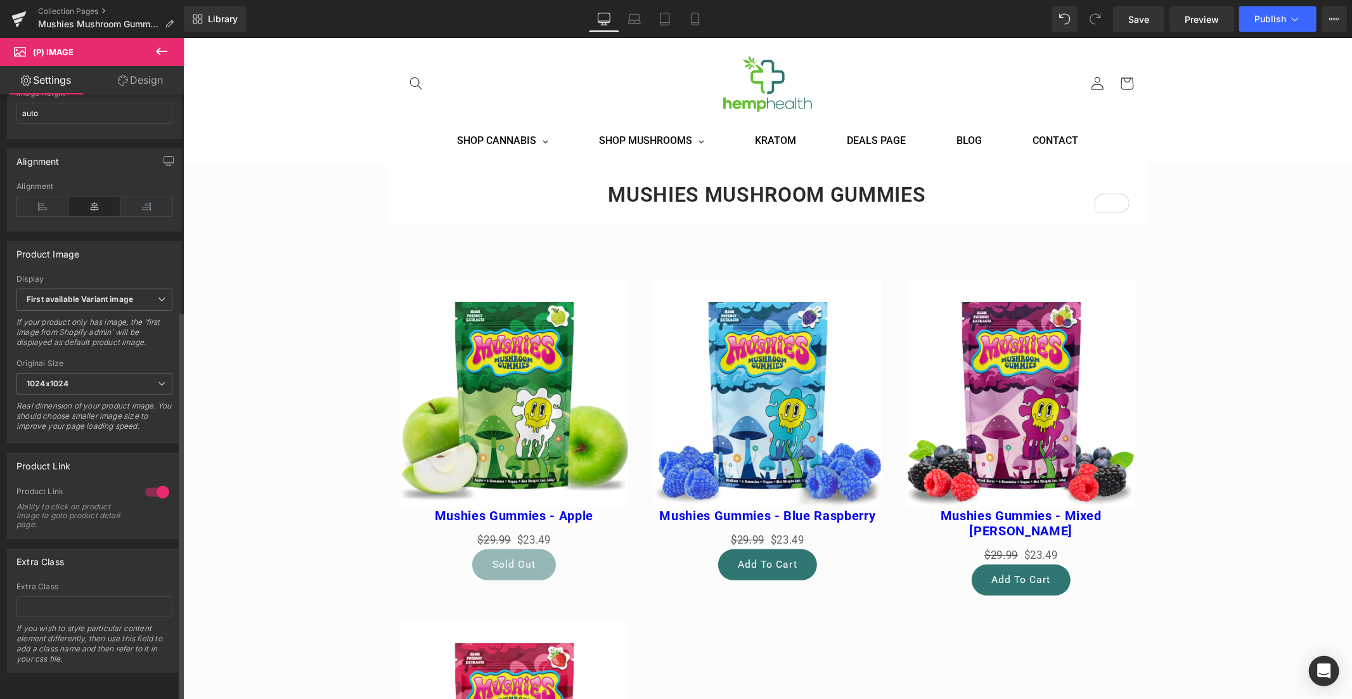
scroll to position [0, 0]
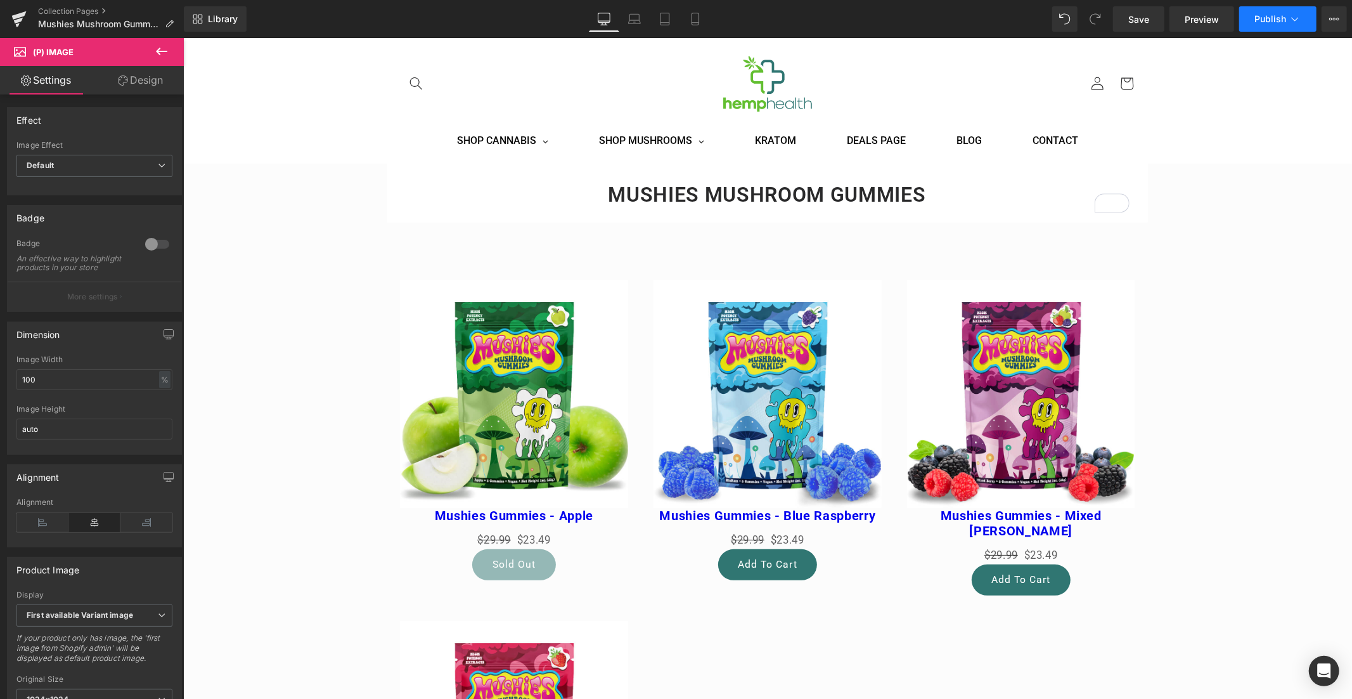
click at [1270, 16] on span "Publish" at bounding box center [1270, 19] width 32 height 10
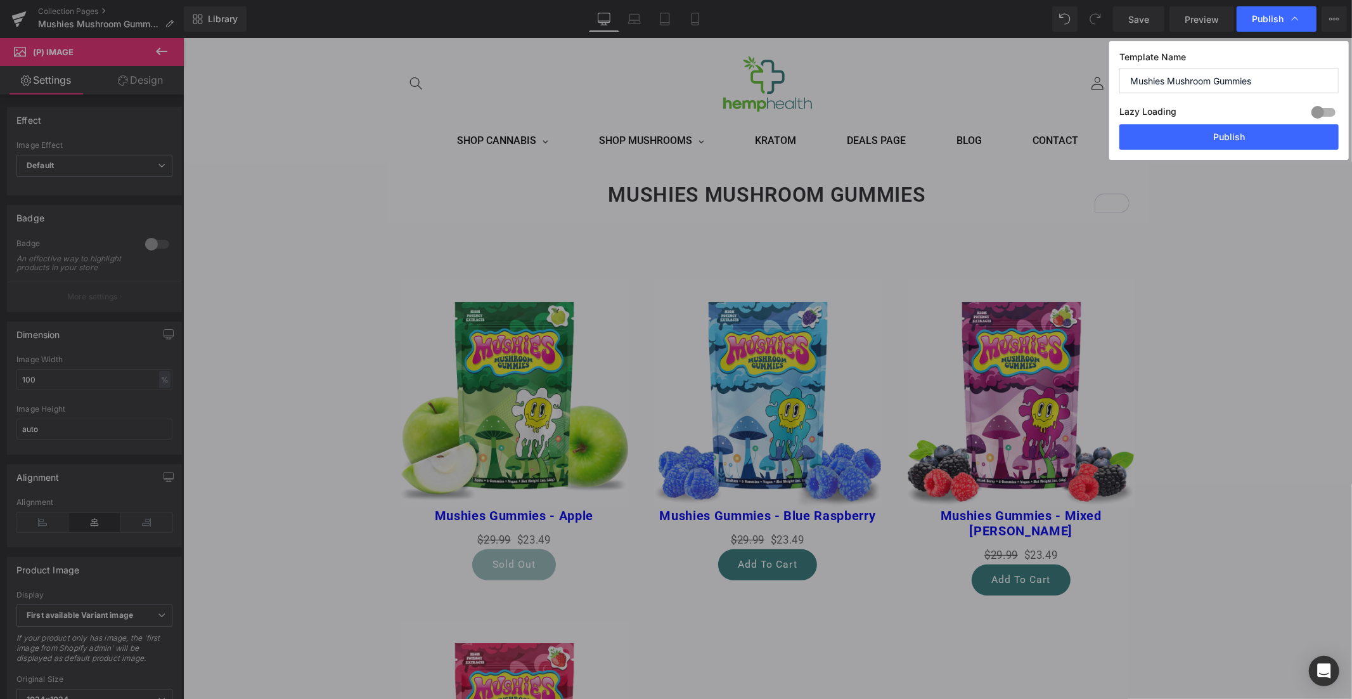
click at [1318, 114] on div at bounding box center [1323, 112] width 30 height 20
click at [1254, 141] on button "Publish" at bounding box center [1228, 136] width 219 height 25
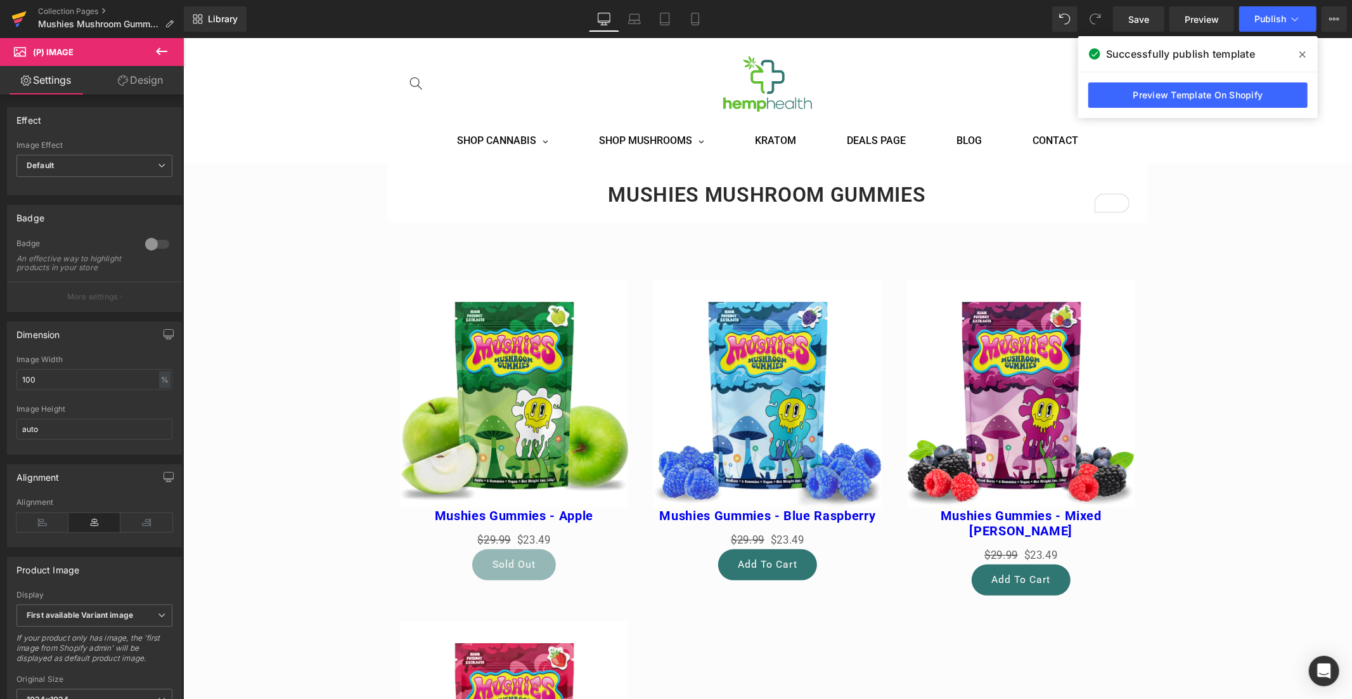
click at [16, 15] on icon at bounding box center [19, 15] width 15 height 8
